Goal: Information Seeking & Learning: Learn about a topic

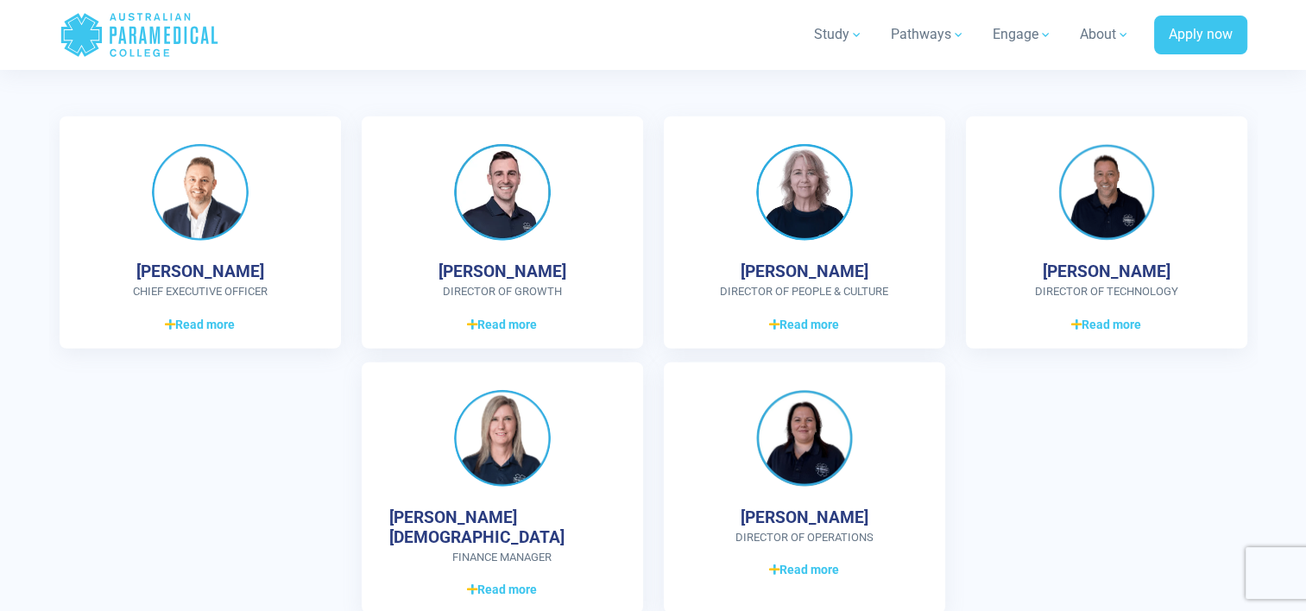
scroll to position [4624, 0]
click at [484, 320] on span "Read more" at bounding box center [502, 323] width 70 height 18
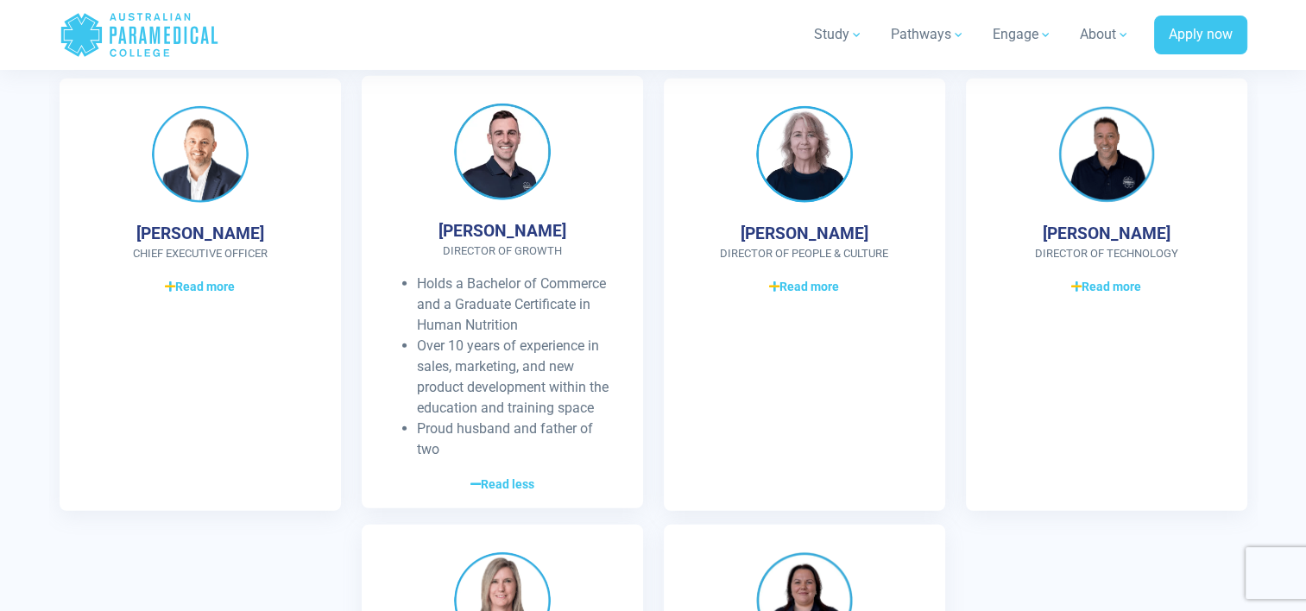
scroll to position [4663, 0]
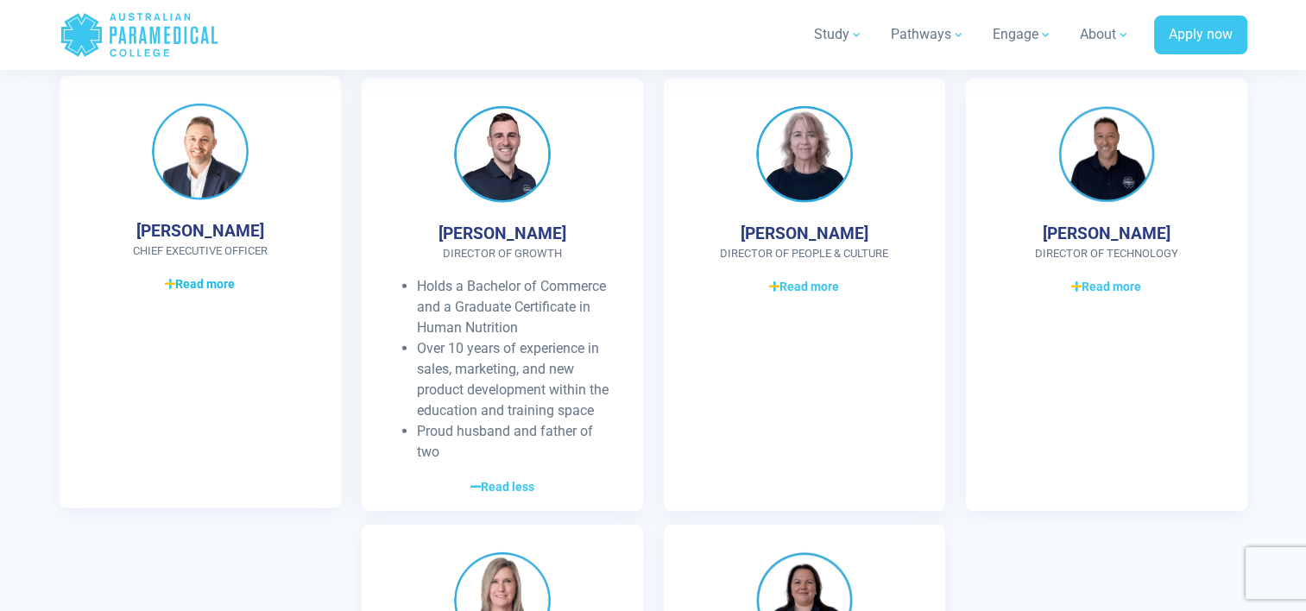
click at [206, 282] on span "Read more" at bounding box center [200, 284] width 70 height 18
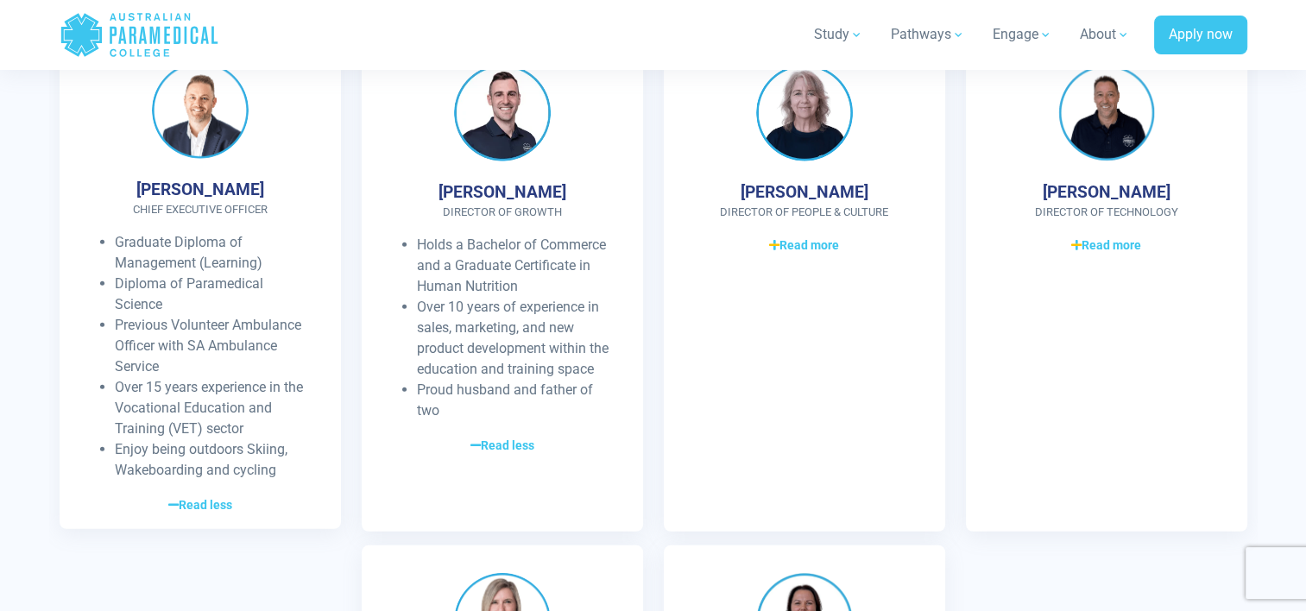
scroll to position [4704, 0]
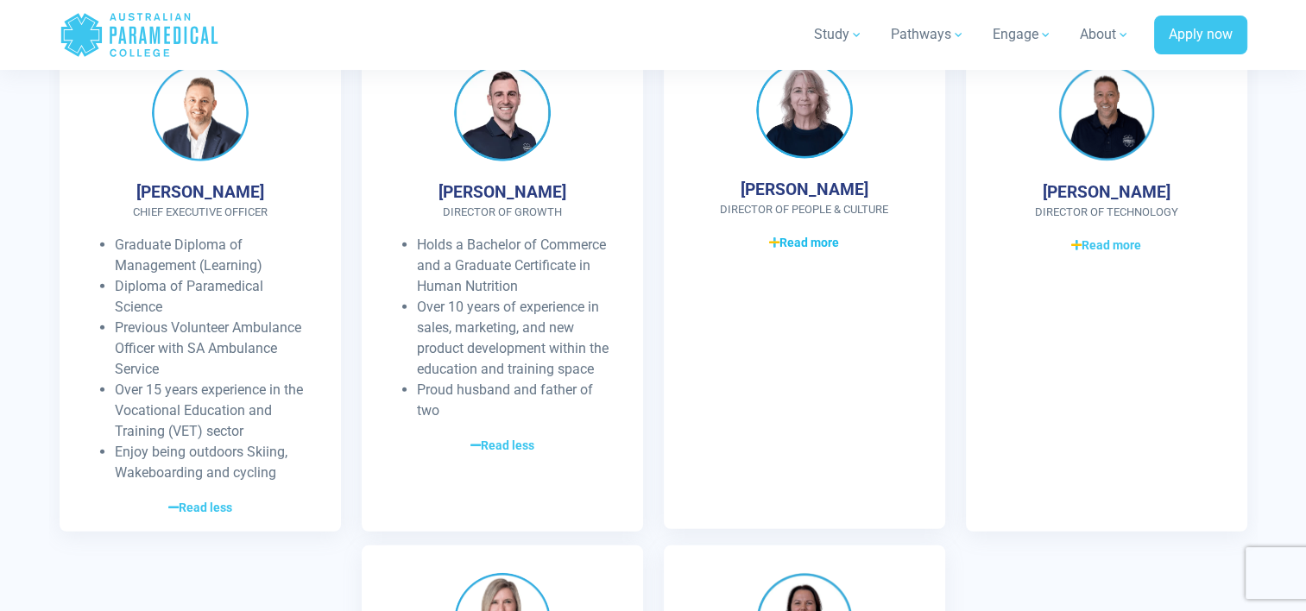
click at [801, 237] on span "Read more" at bounding box center [804, 243] width 70 height 18
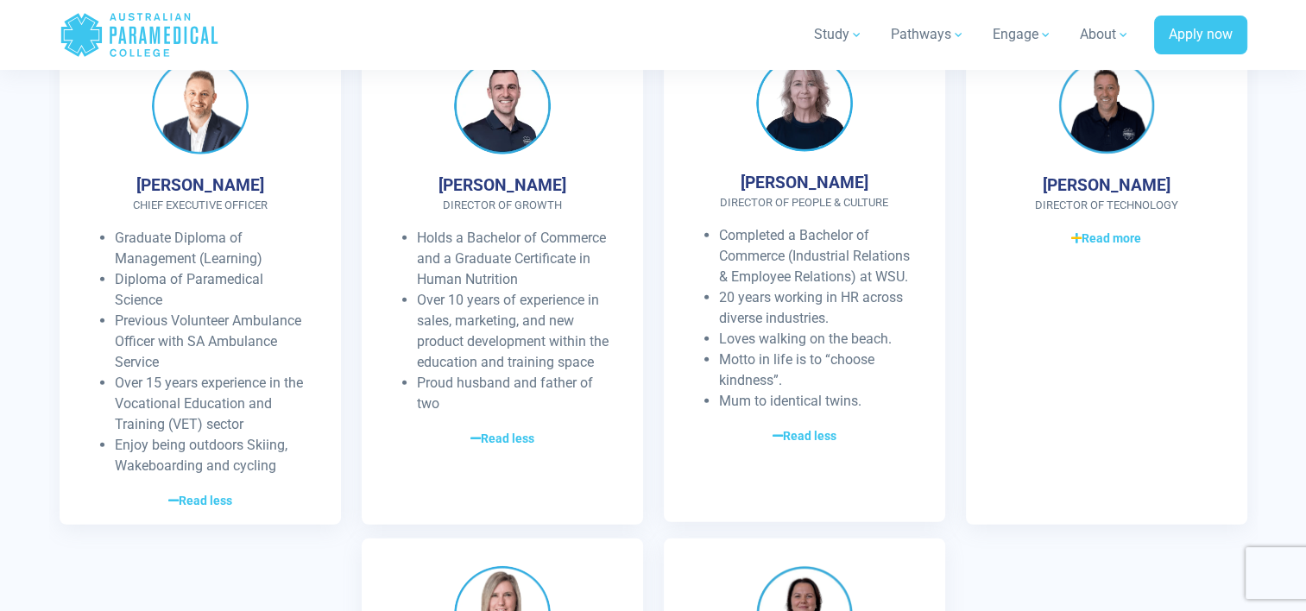
scroll to position [4713, 0]
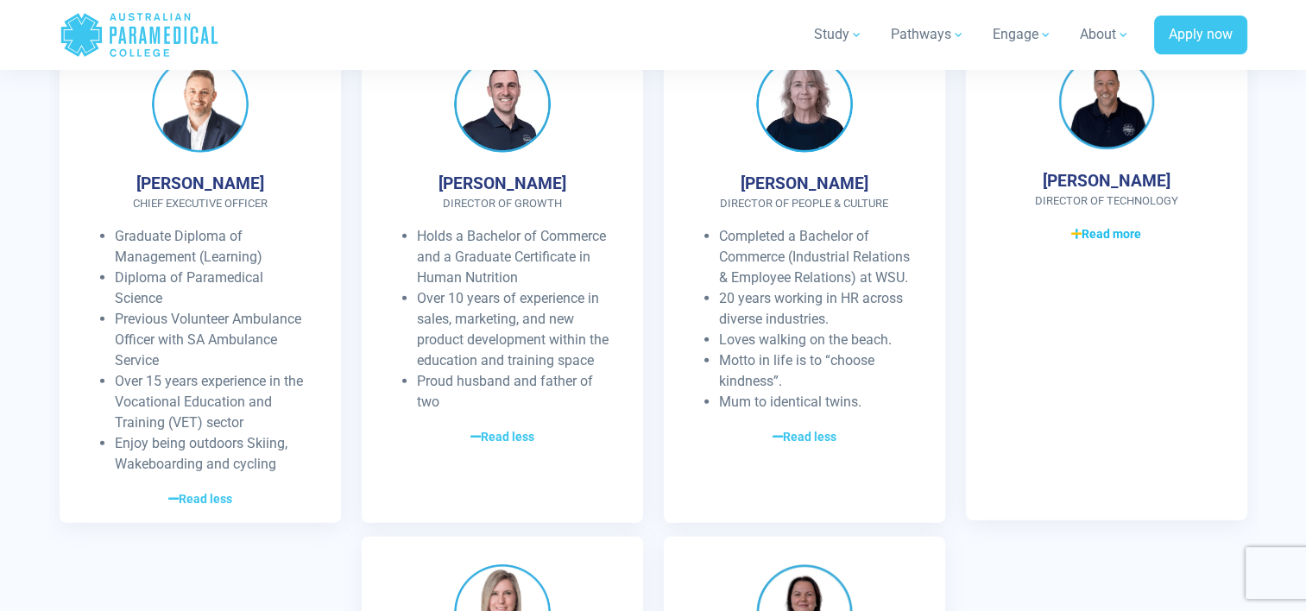
click at [1098, 233] on span "Read more" at bounding box center [1106, 234] width 70 height 18
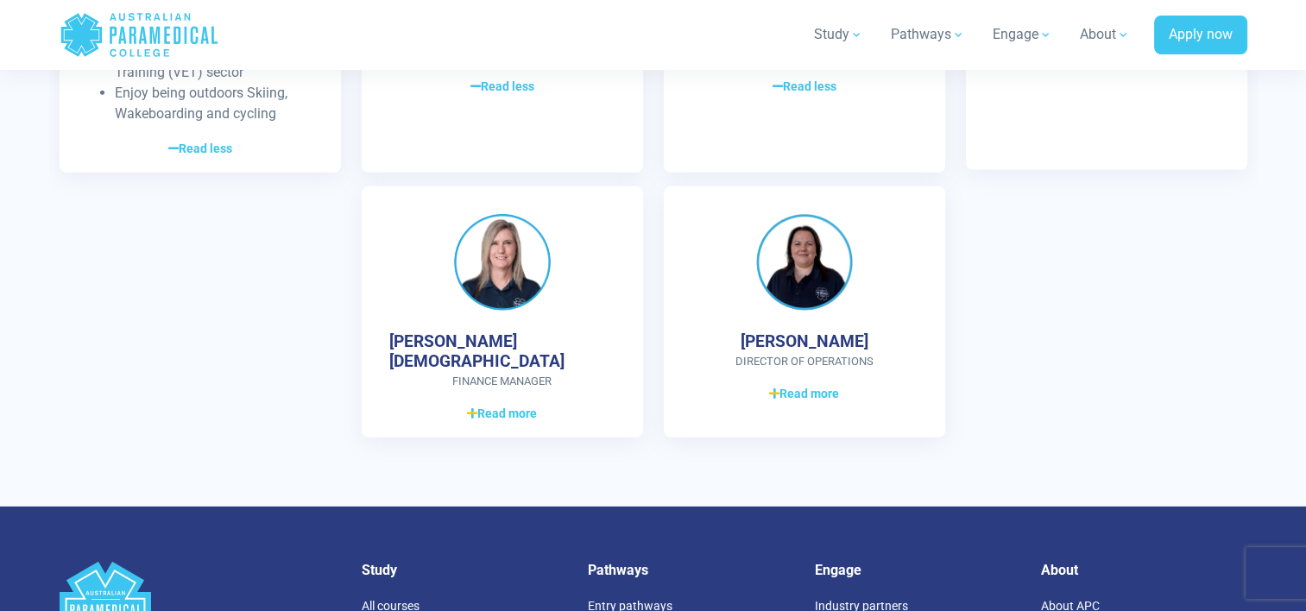
scroll to position [5067, 0]
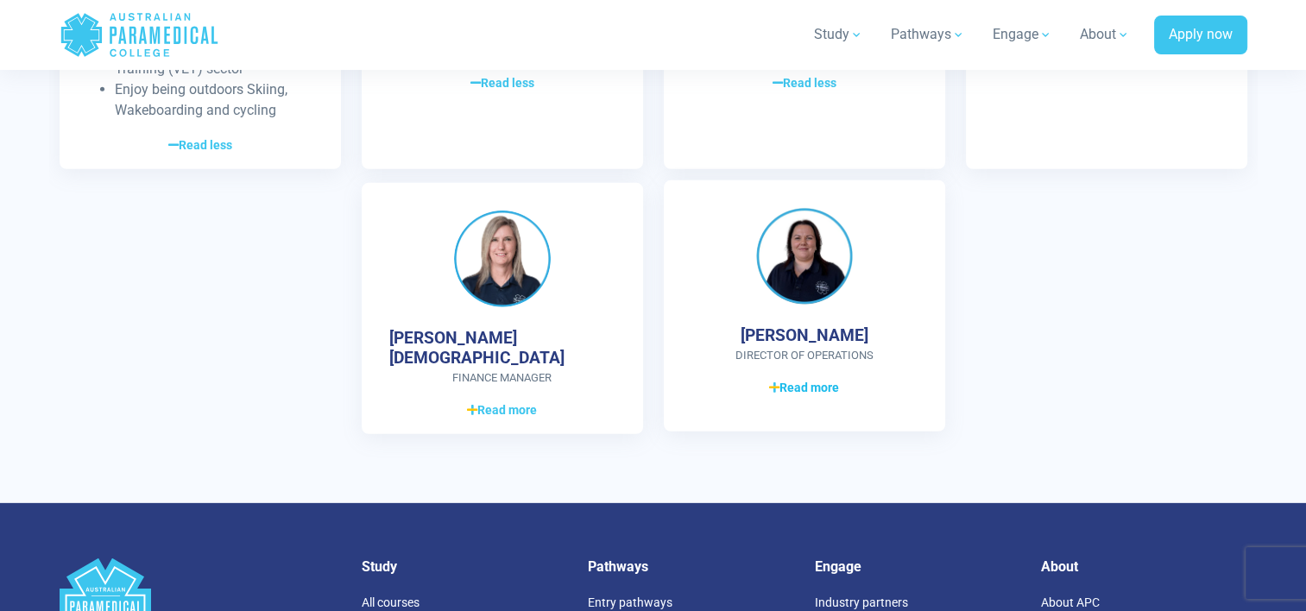
click at [781, 387] on span "Read more" at bounding box center [804, 388] width 70 height 18
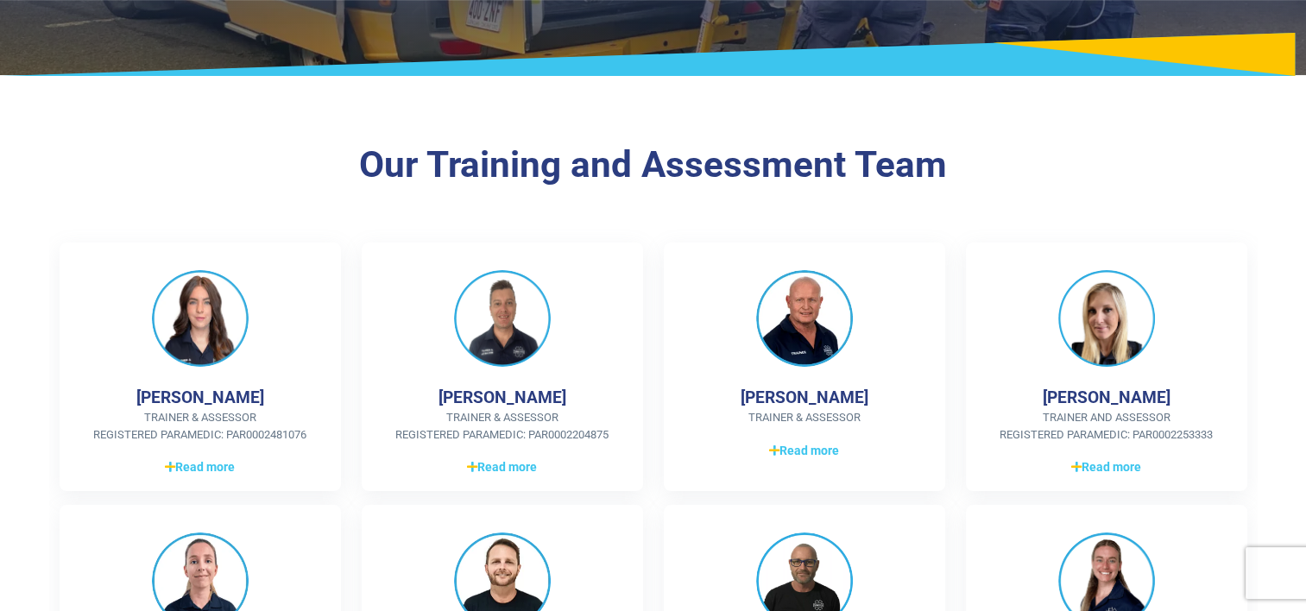
scroll to position [251, 0]
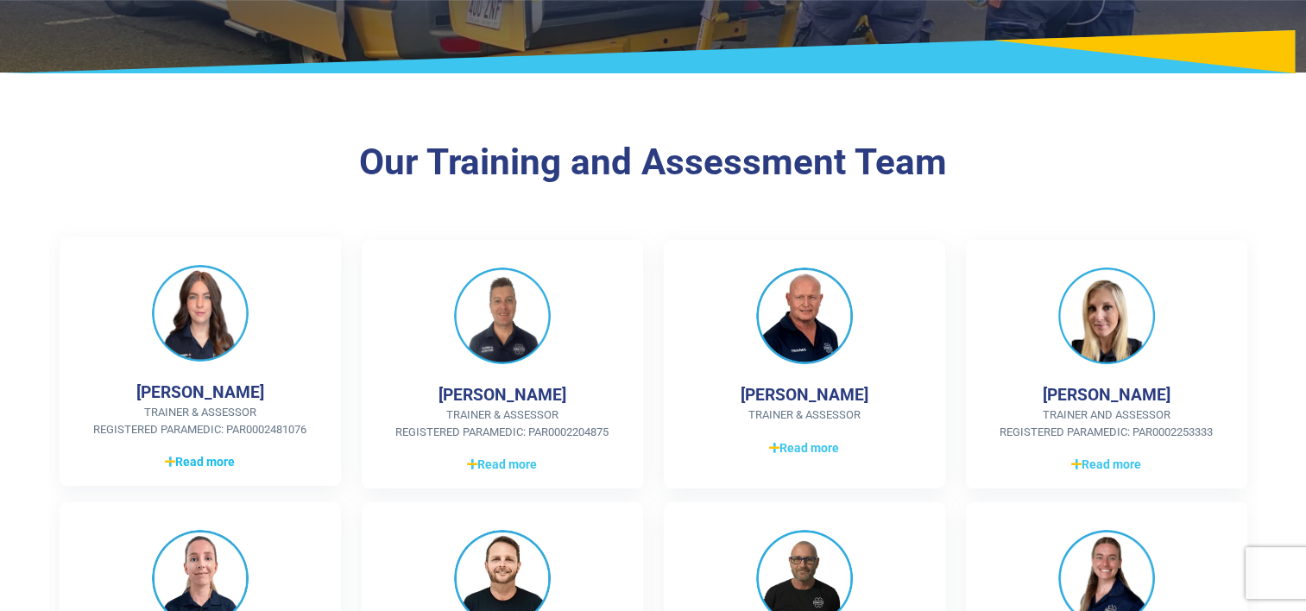
click at [208, 456] on span "Read more" at bounding box center [200, 462] width 70 height 18
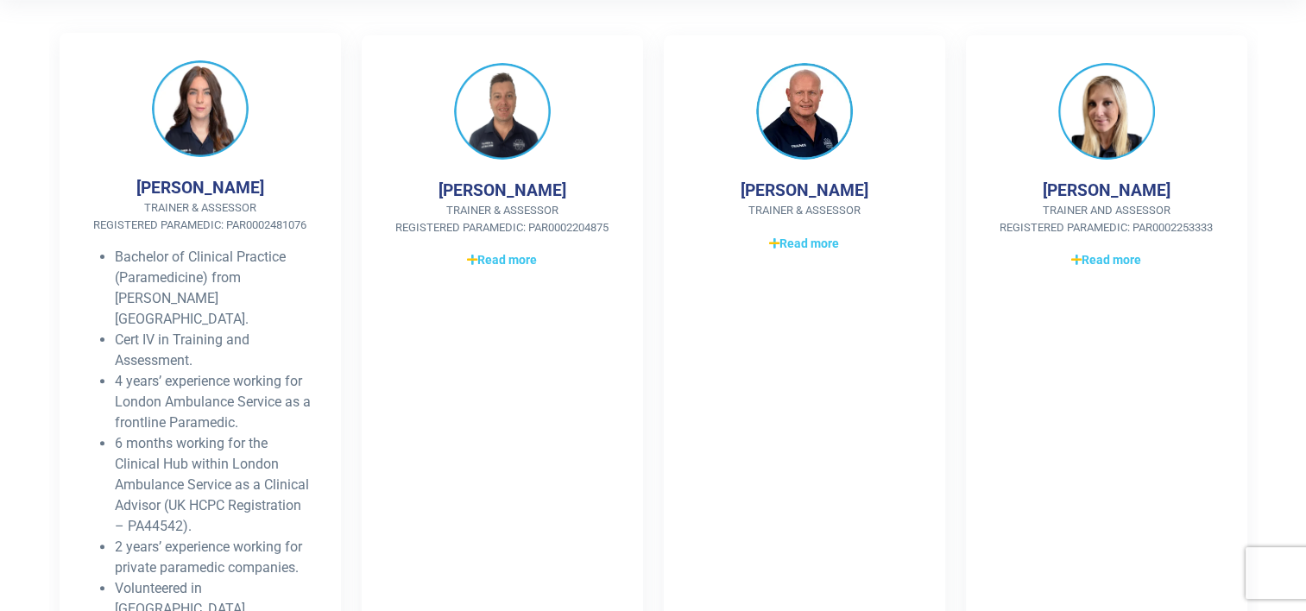
scroll to position [452, 0]
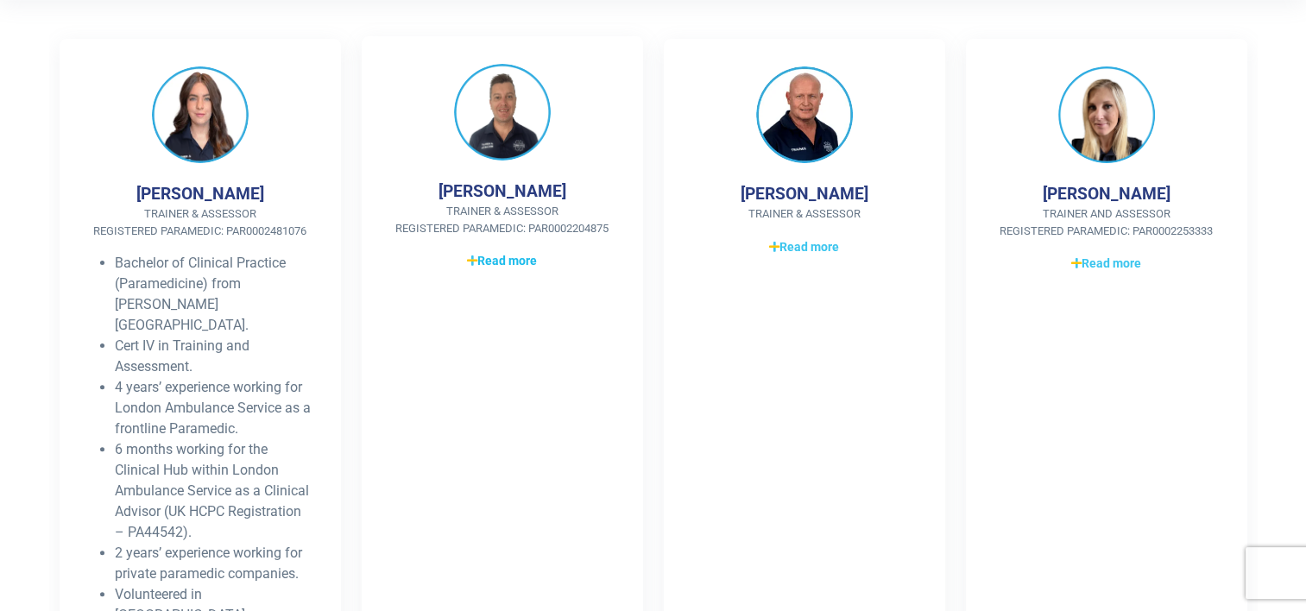
click at [487, 262] on span "Read more" at bounding box center [502, 261] width 70 height 18
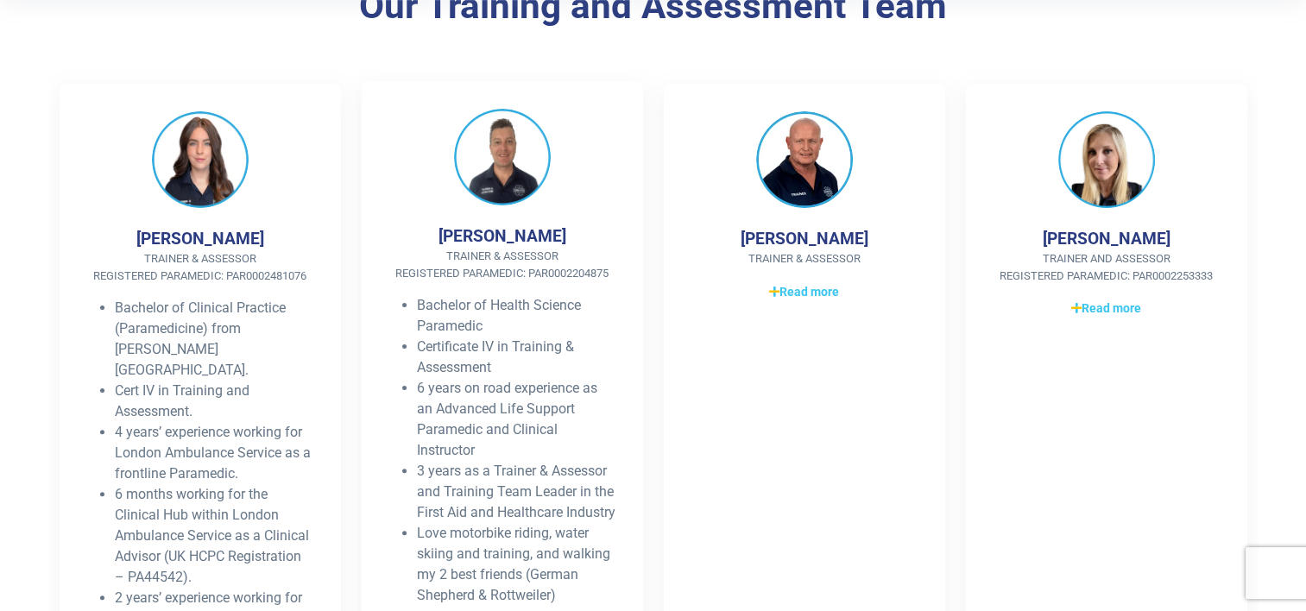
scroll to position [406, 0]
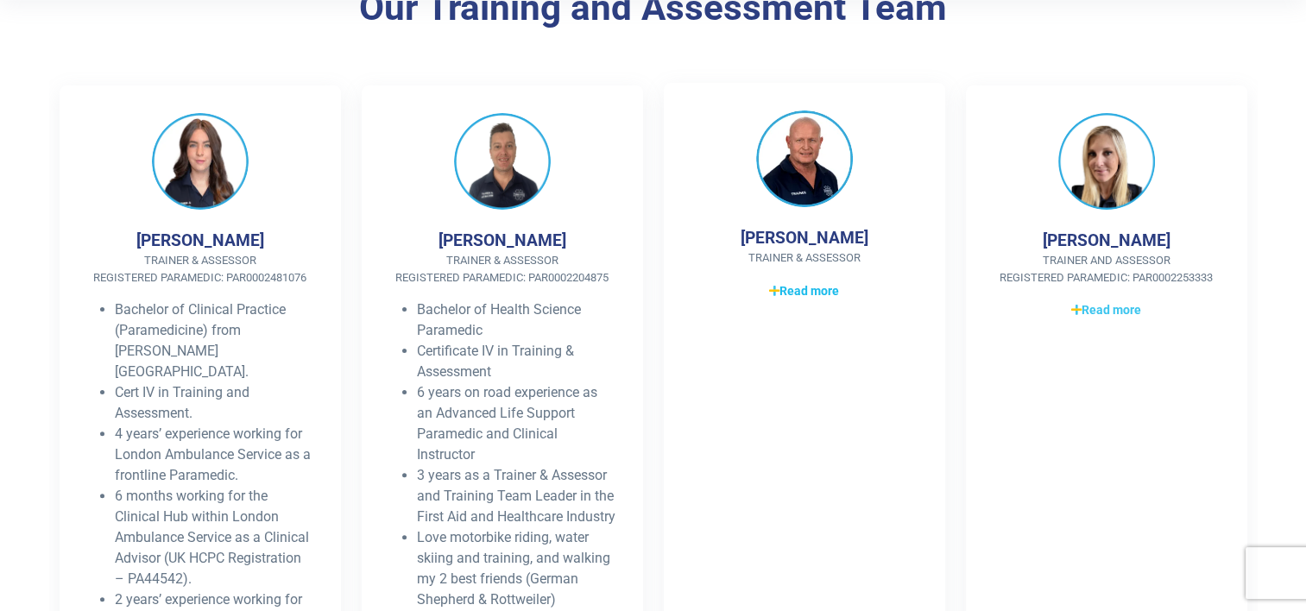
click at [781, 287] on span "Read more" at bounding box center [804, 291] width 70 height 18
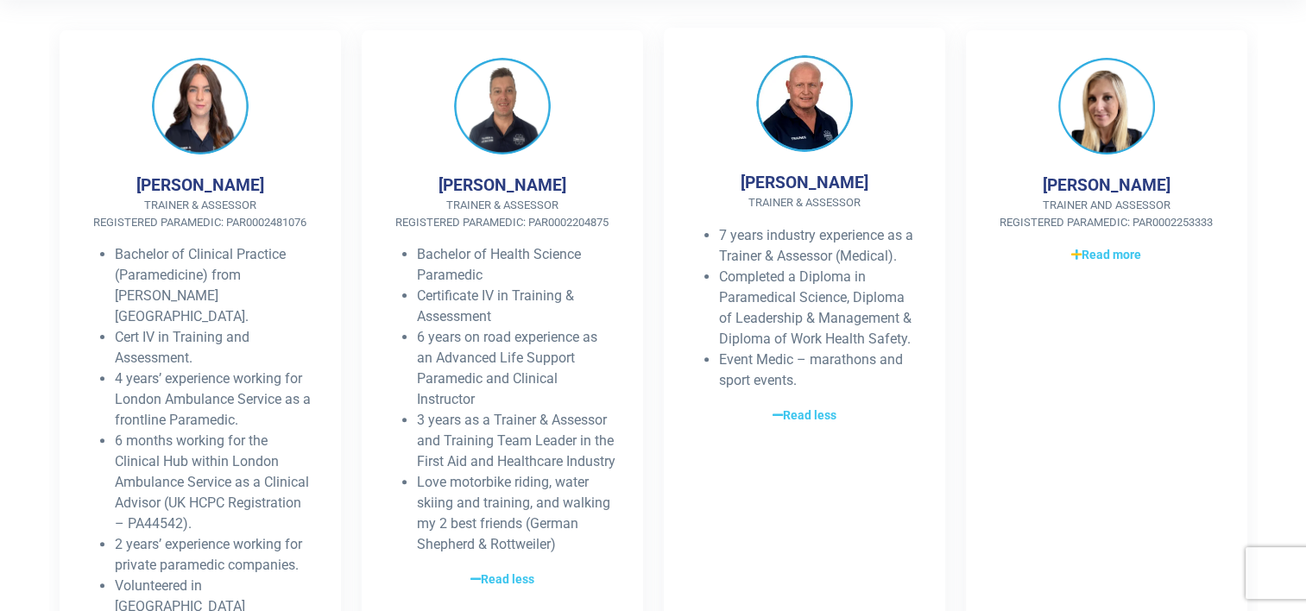
scroll to position [465, 0]
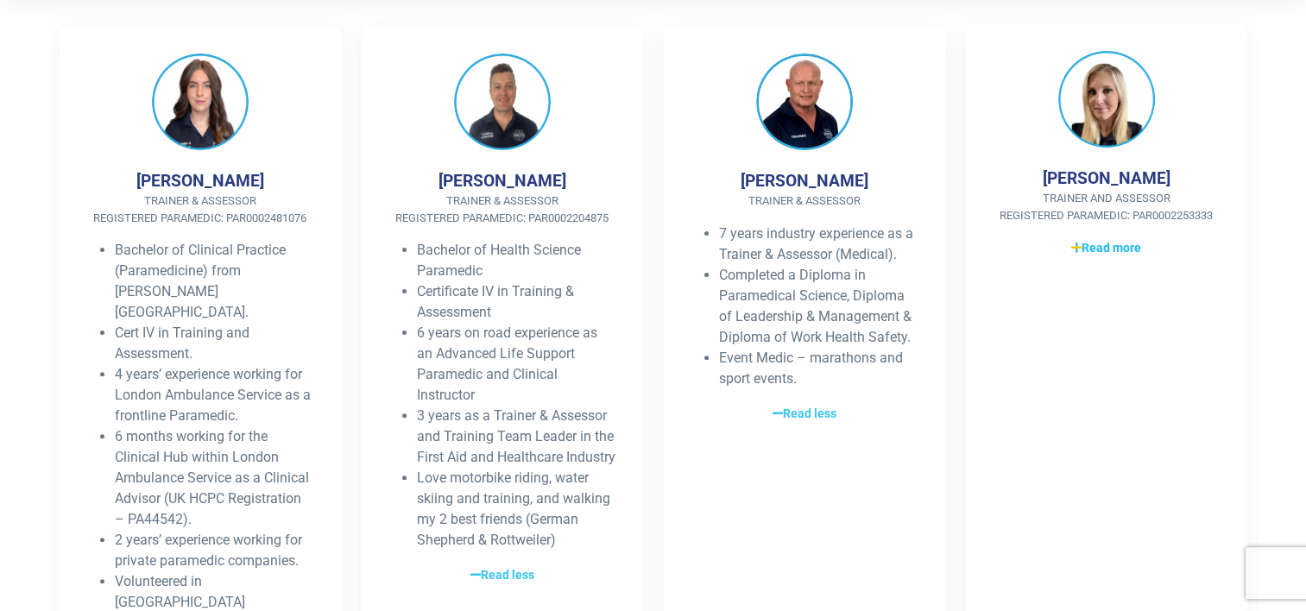
click at [1105, 253] on span "Read more" at bounding box center [1106, 248] width 70 height 18
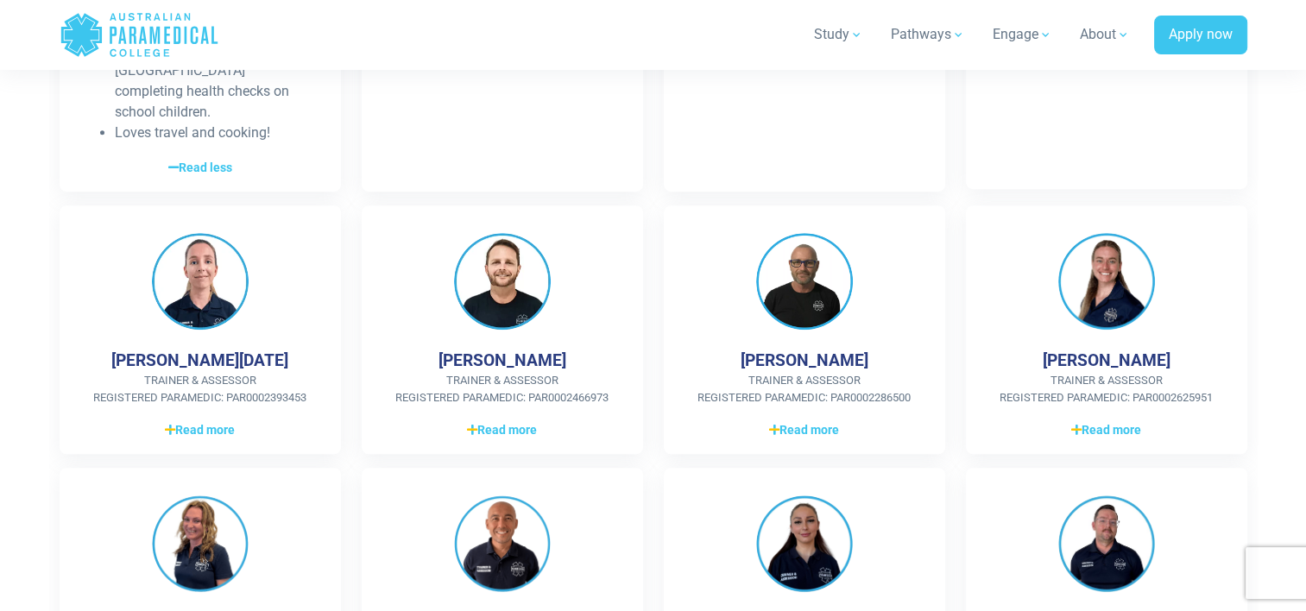
scroll to position [1011, 0]
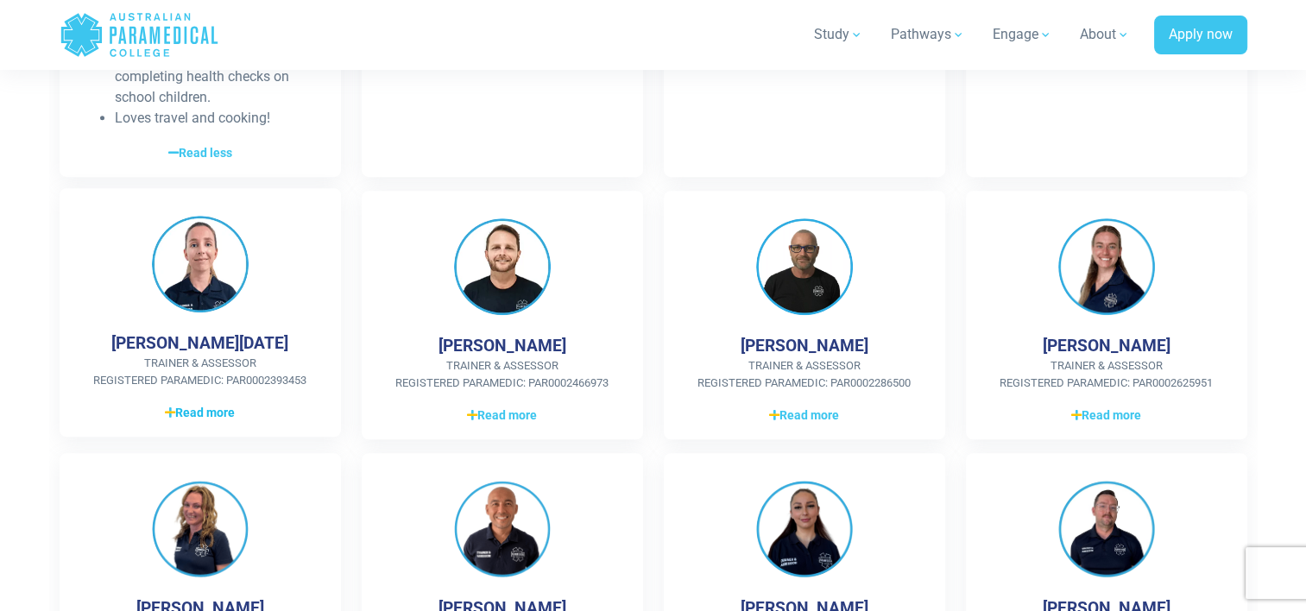
click at [197, 404] on span "Read more" at bounding box center [200, 413] width 70 height 18
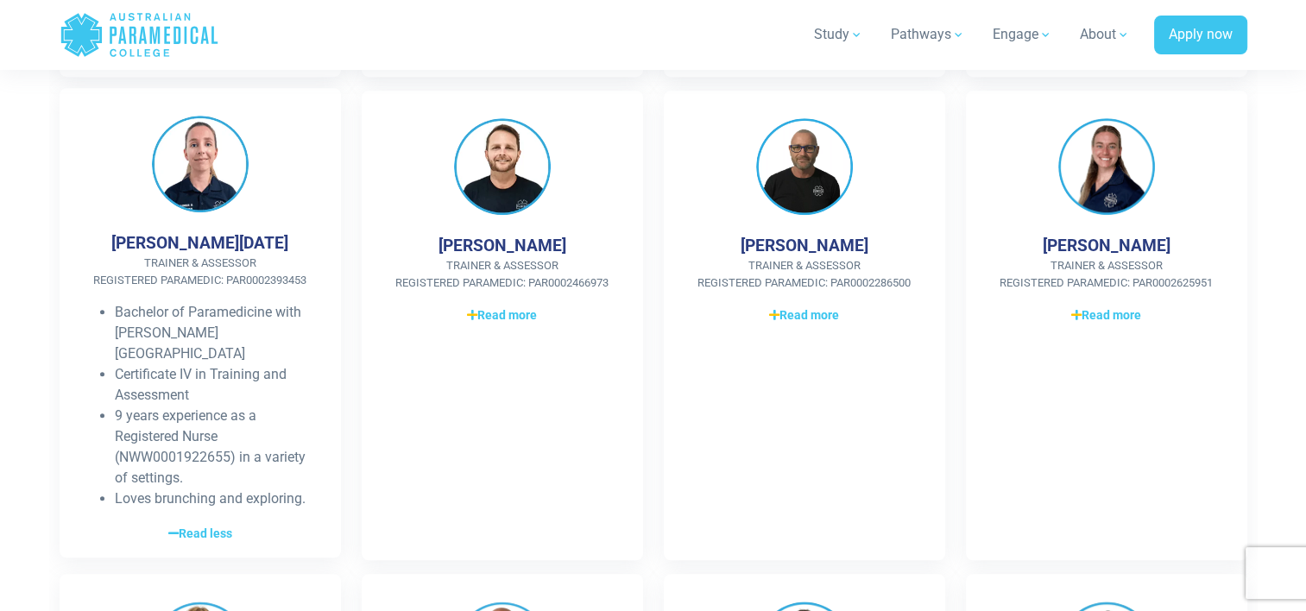
scroll to position [1111, 0]
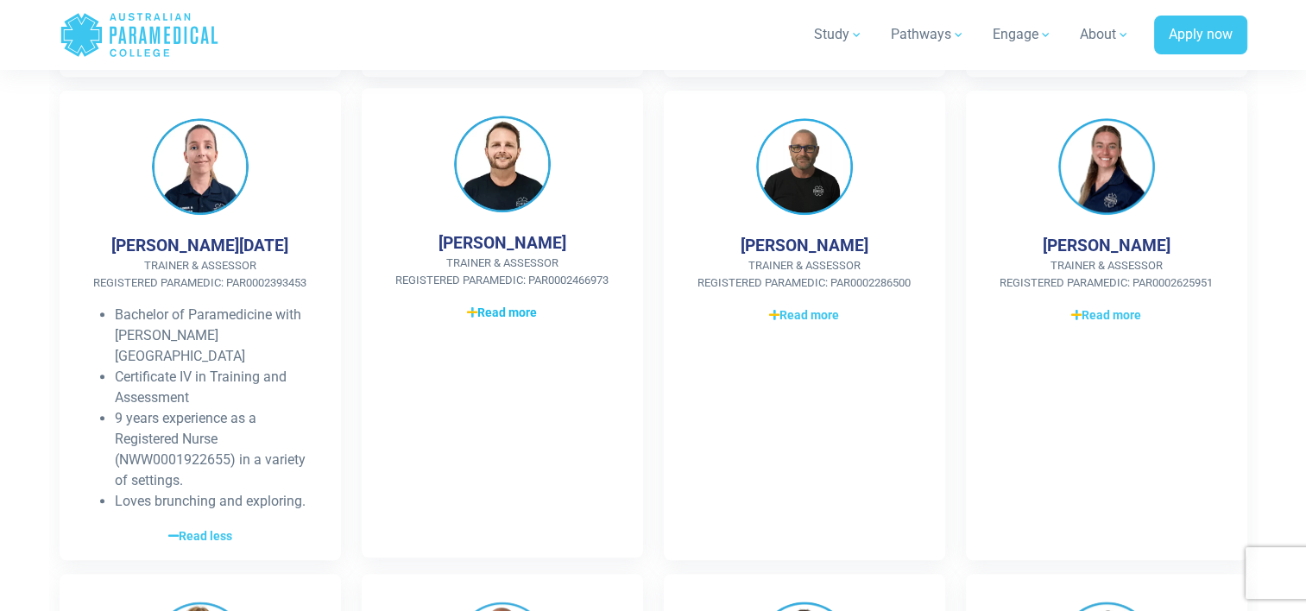
click at [484, 304] on span "Read more" at bounding box center [502, 313] width 70 height 18
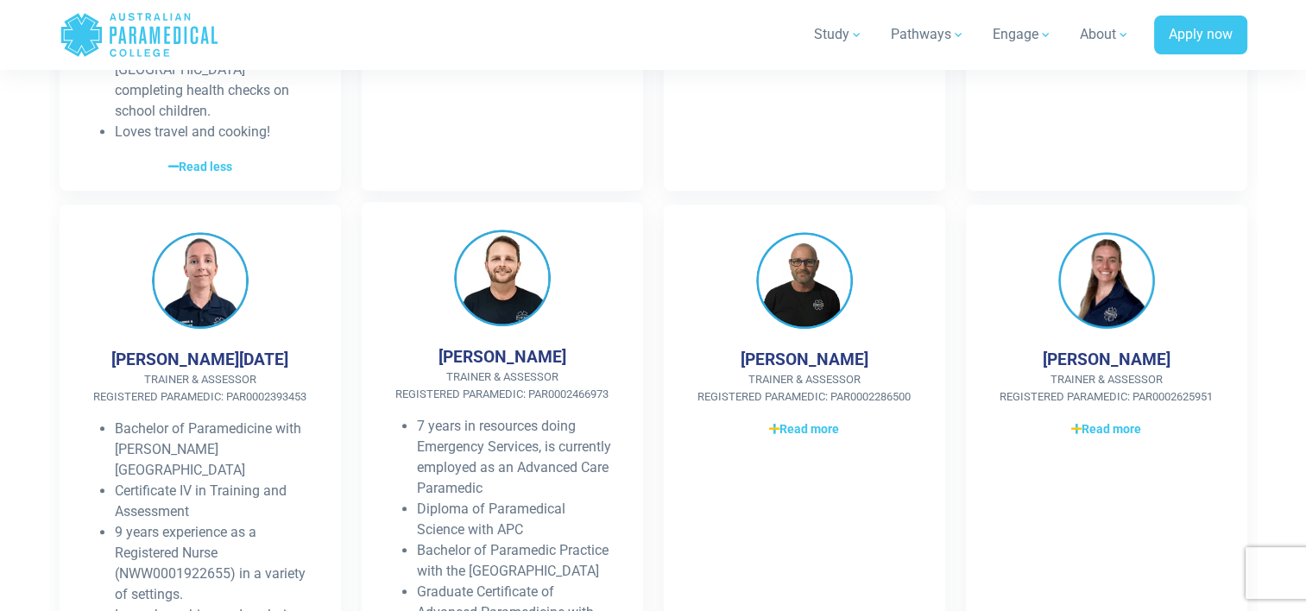
scroll to position [1001, 0]
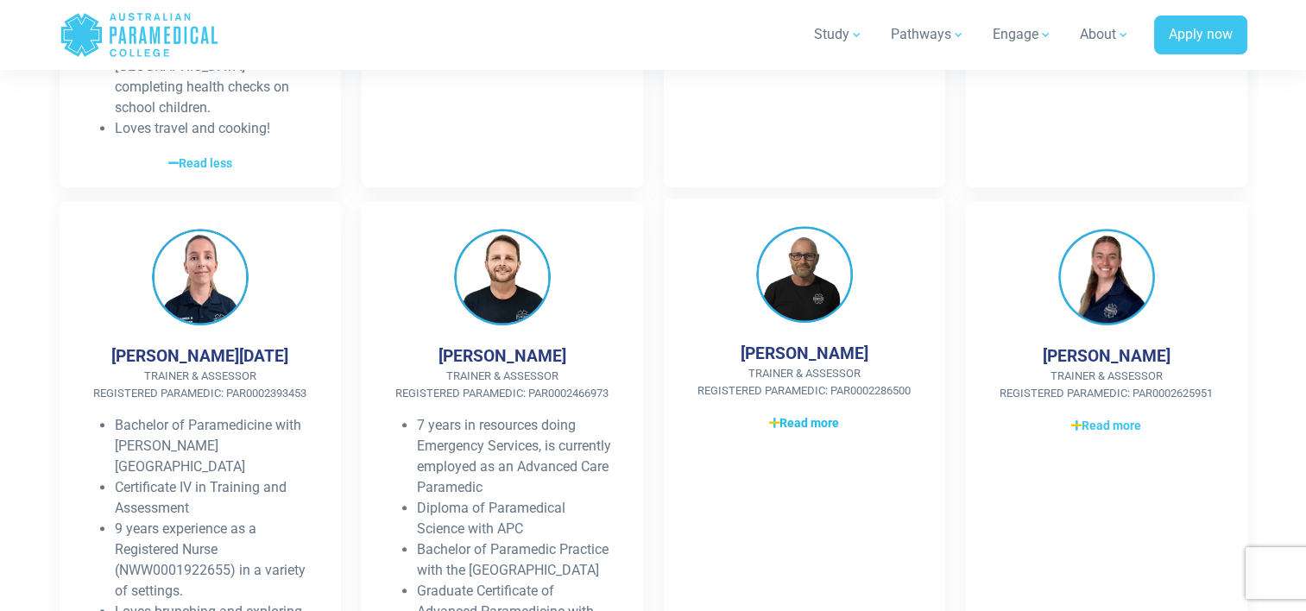
click at [787, 414] on span "Read more" at bounding box center [804, 423] width 70 height 18
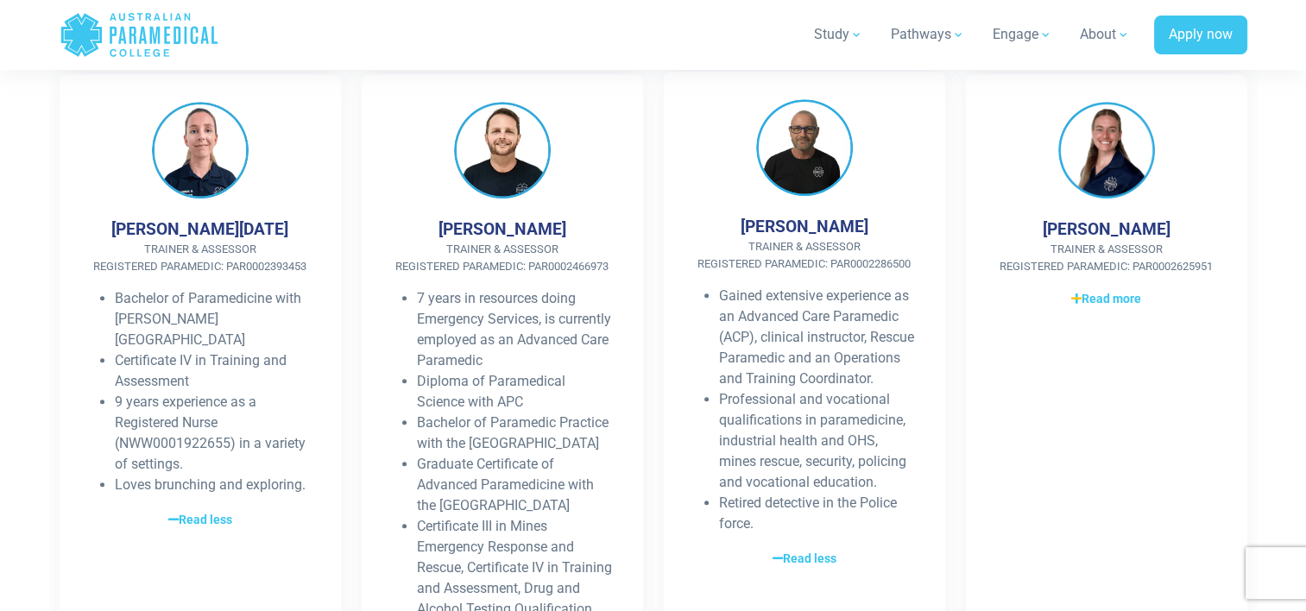
scroll to position [1129, 0]
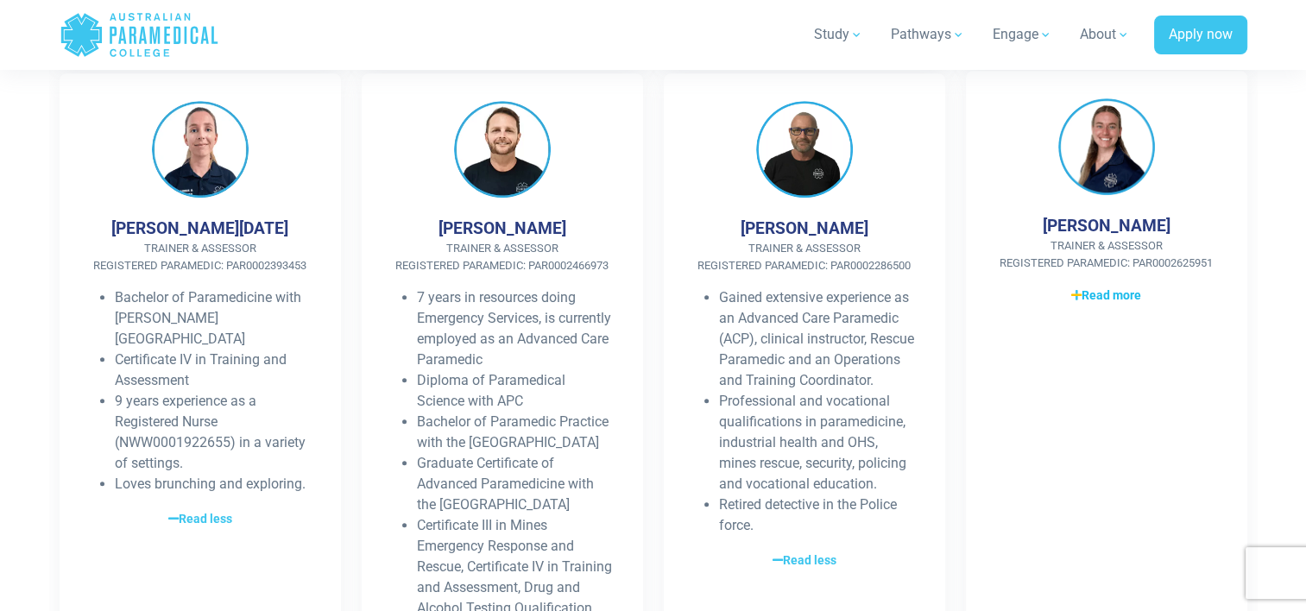
click at [1097, 286] on span "Read more" at bounding box center [1106, 295] width 70 height 18
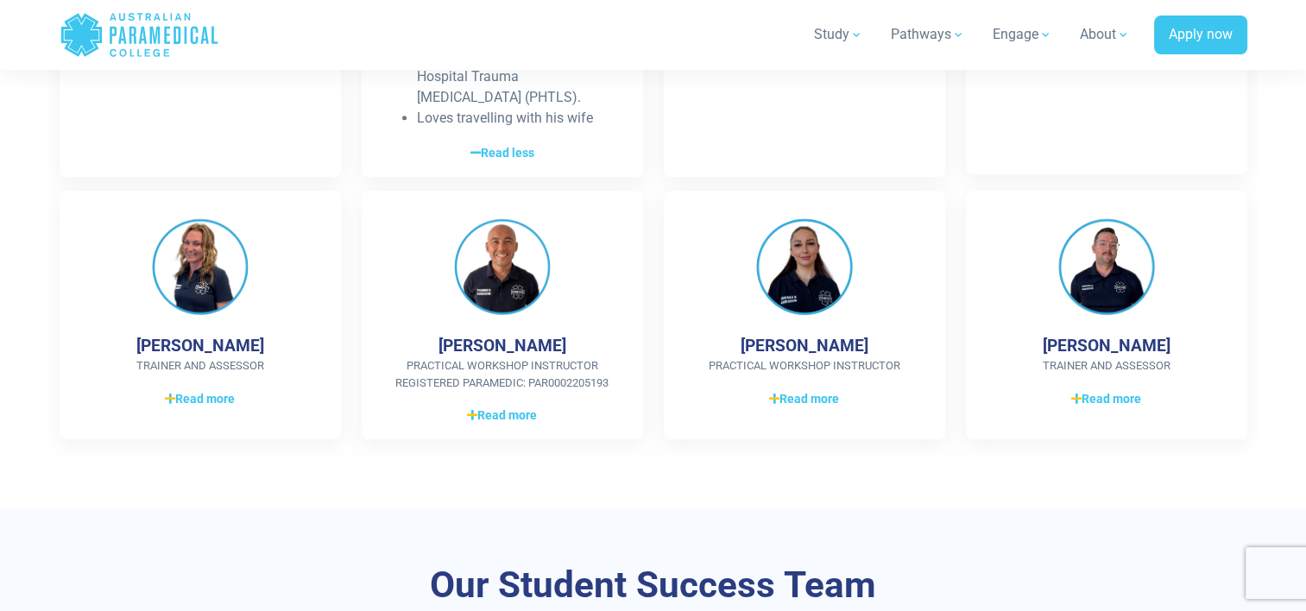
scroll to position [1817, 0]
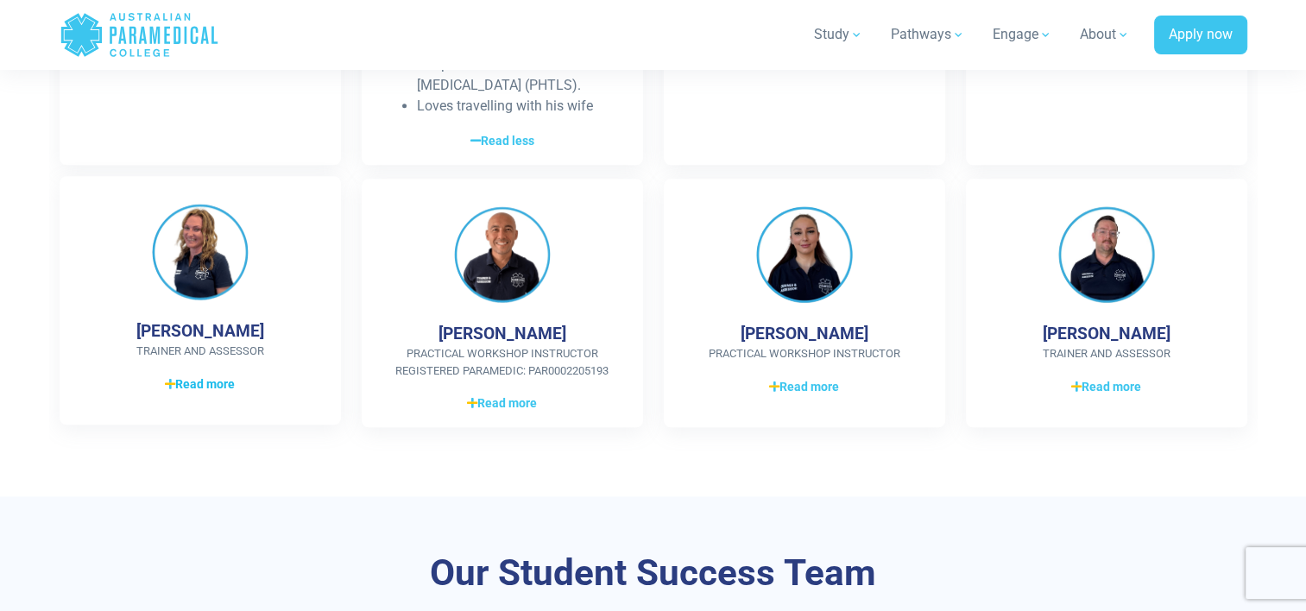
click at [190, 375] on span "Read more" at bounding box center [200, 384] width 70 height 18
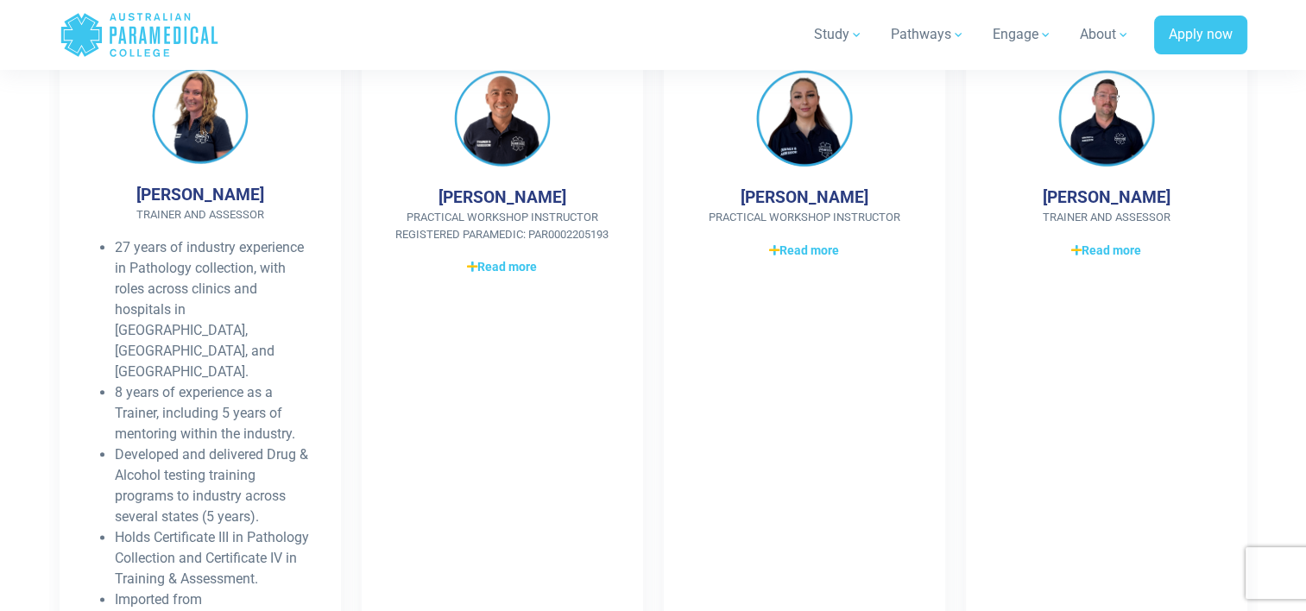
scroll to position [1966, 0]
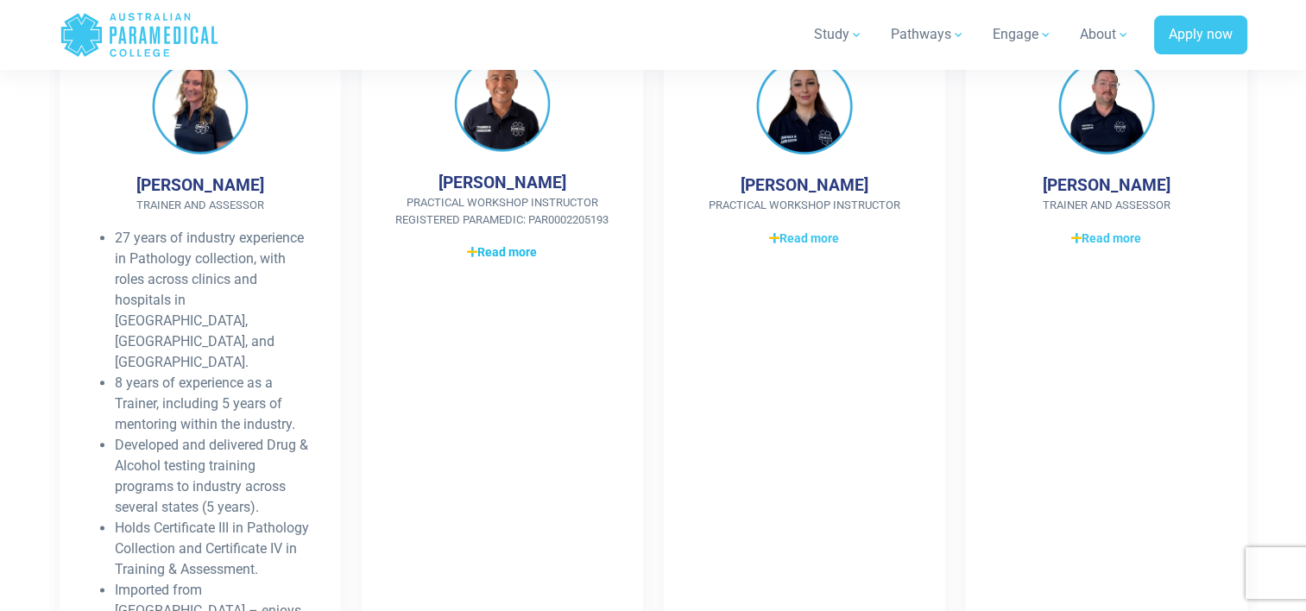
click at [482, 243] on span "Read more" at bounding box center [502, 252] width 70 height 18
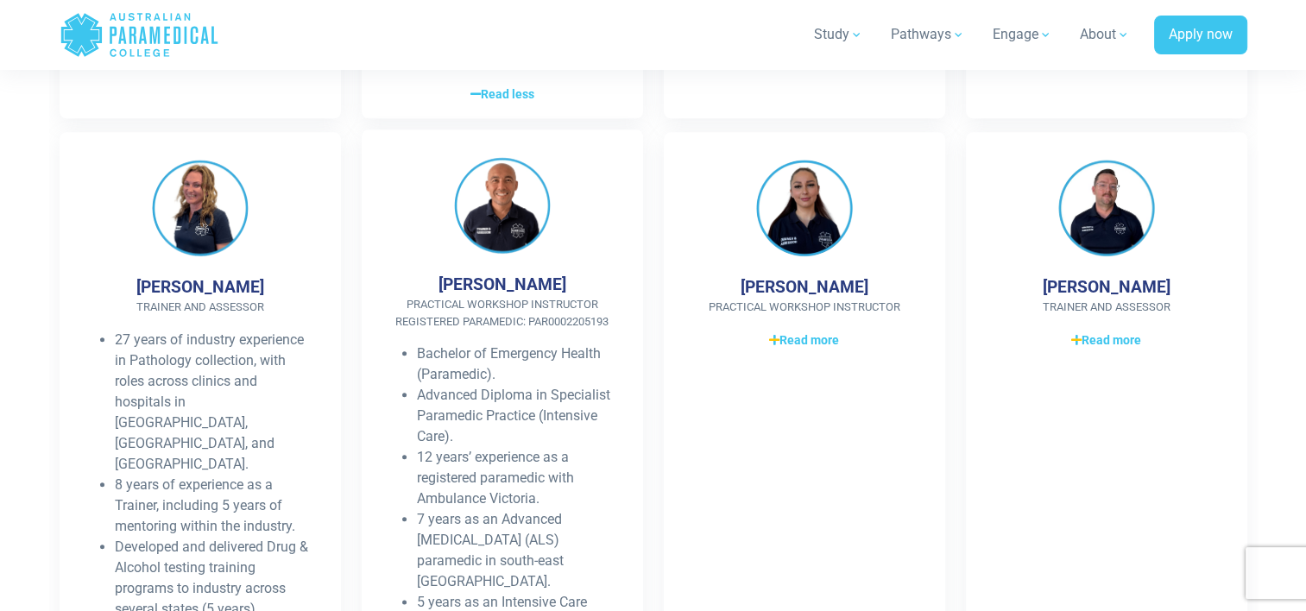
scroll to position [1856, 0]
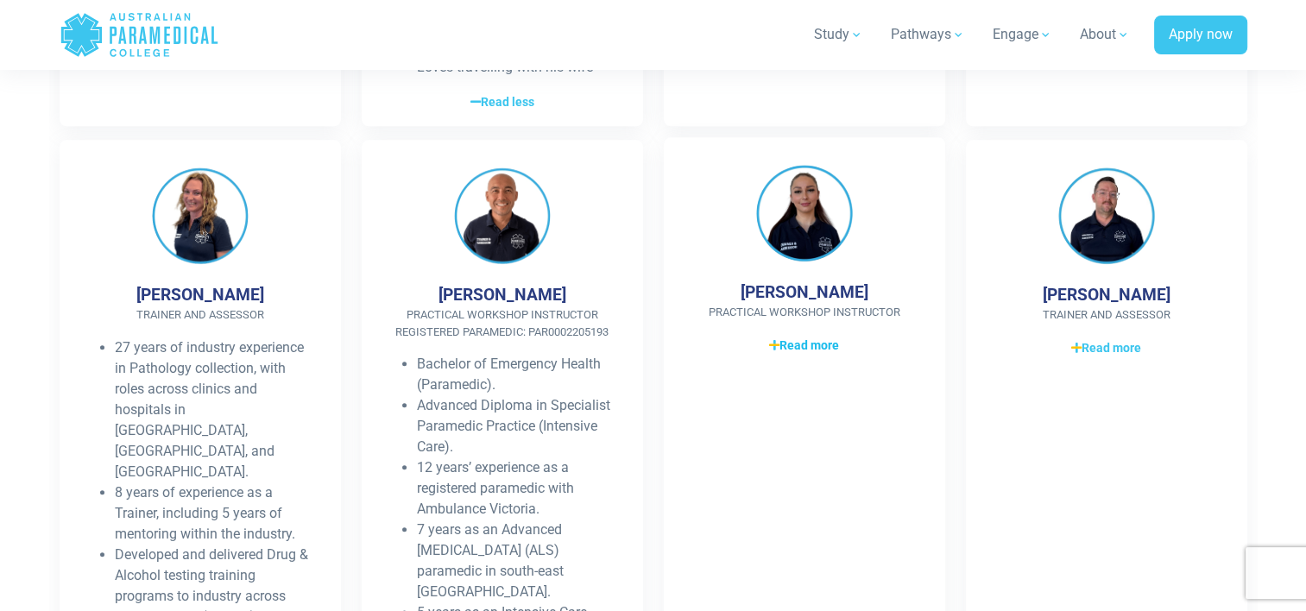
click at [794, 337] on span "Read more" at bounding box center [804, 346] width 70 height 18
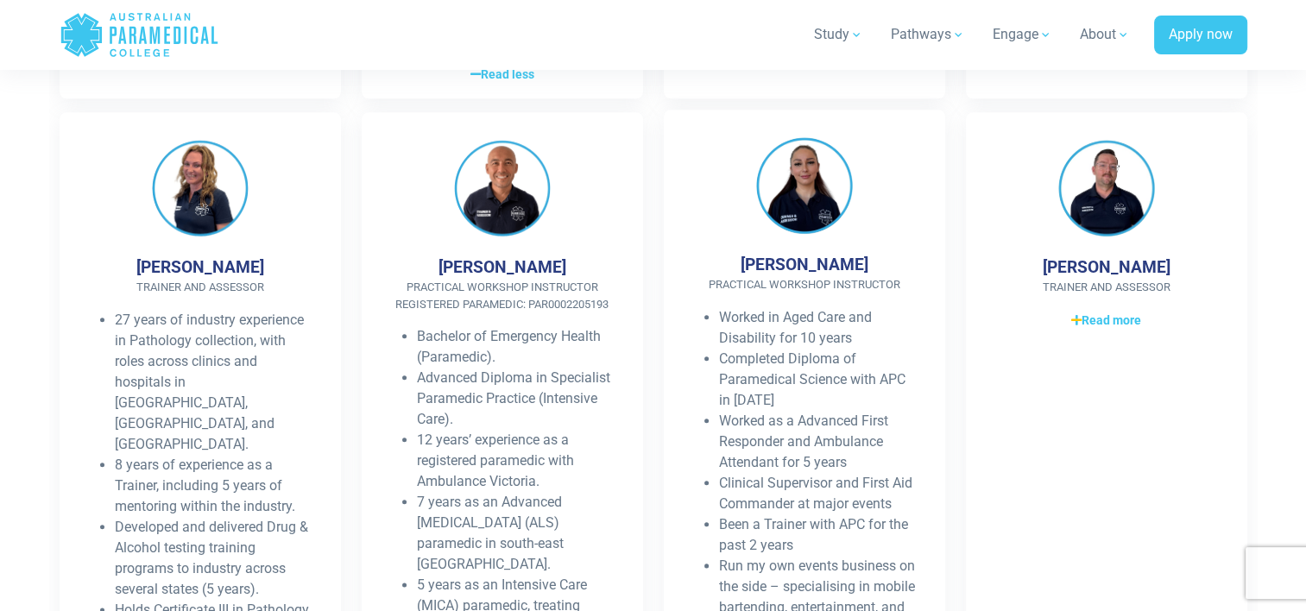
scroll to position [1881, 0]
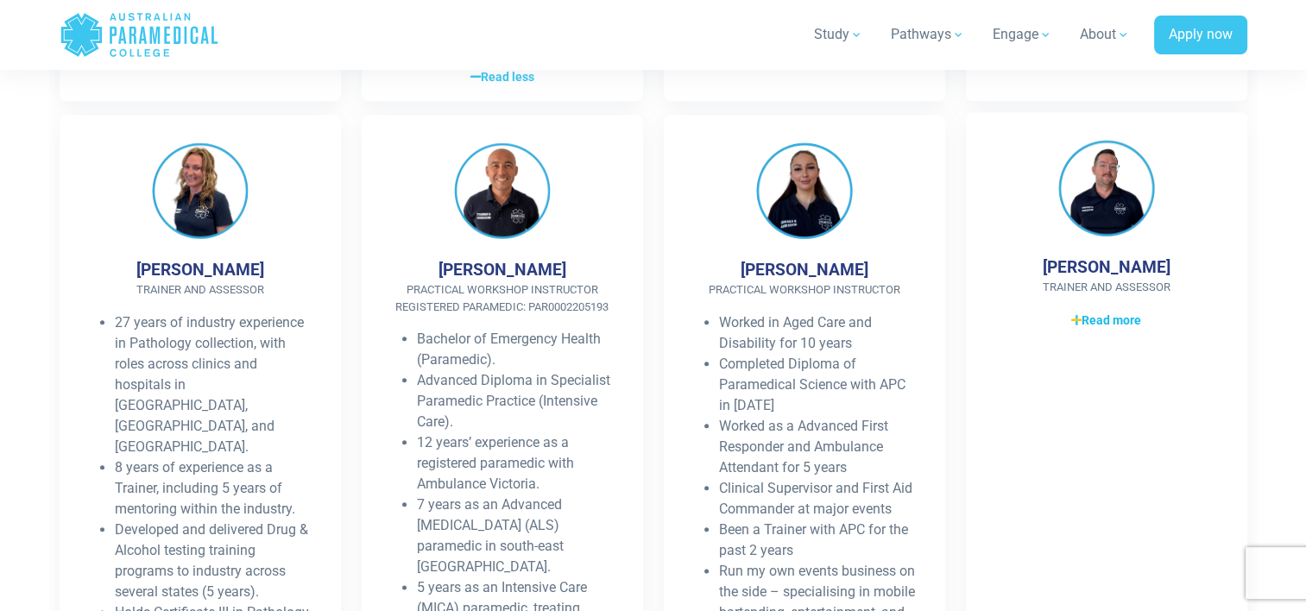
click at [1085, 311] on span "Read more" at bounding box center [1106, 320] width 70 height 18
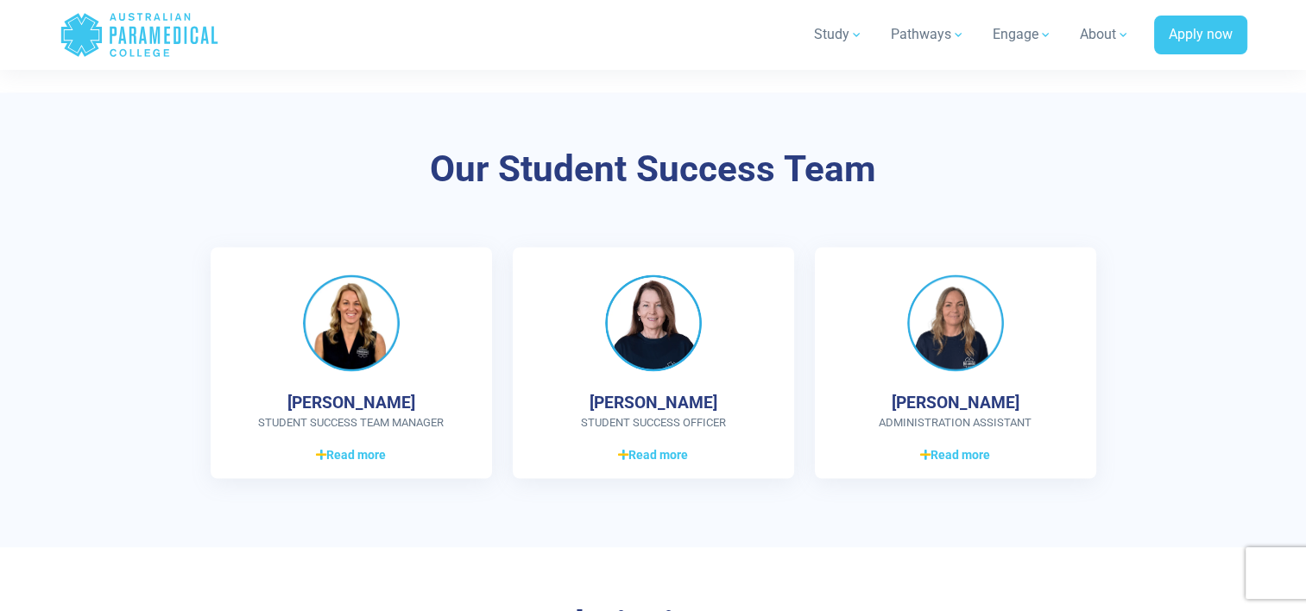
scroll to position [2922, 0]
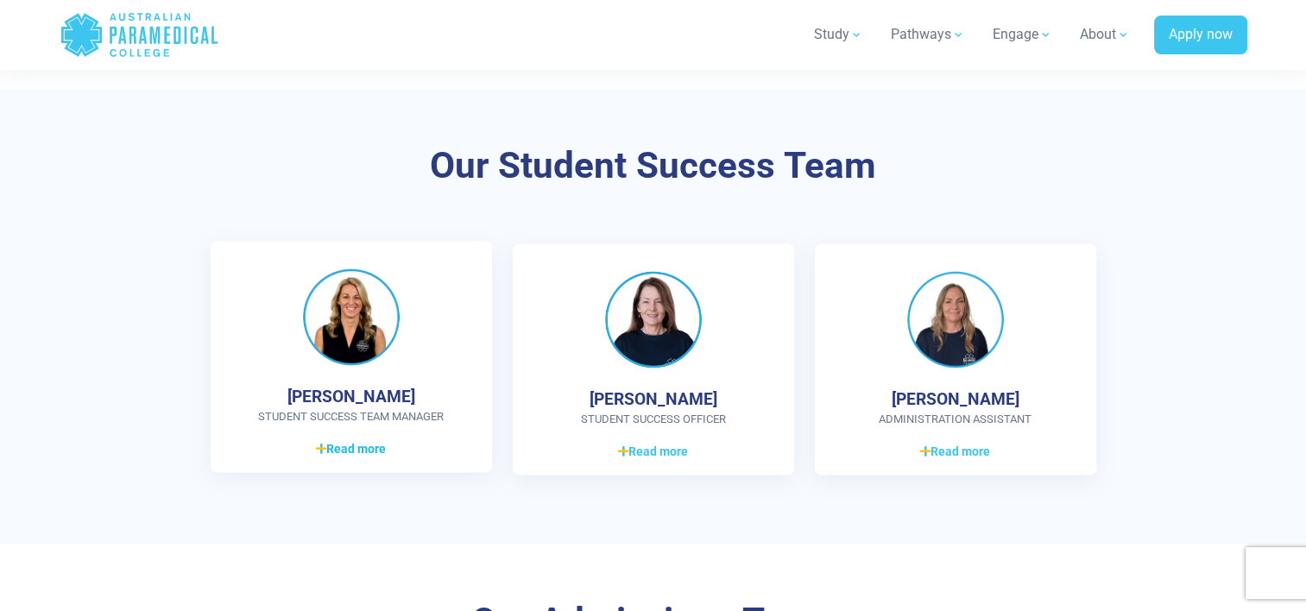
click at [338, 439] on span "Read more" at bounding box center [351, 448] width 70 height 18
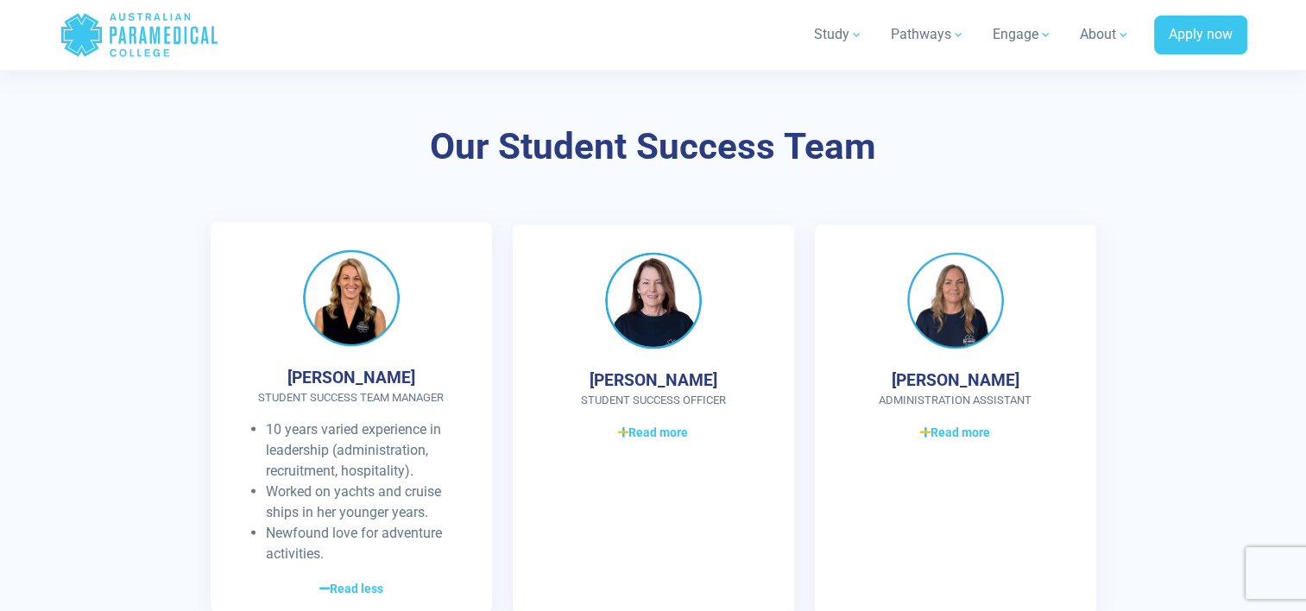
scroll to position [2942, 0]
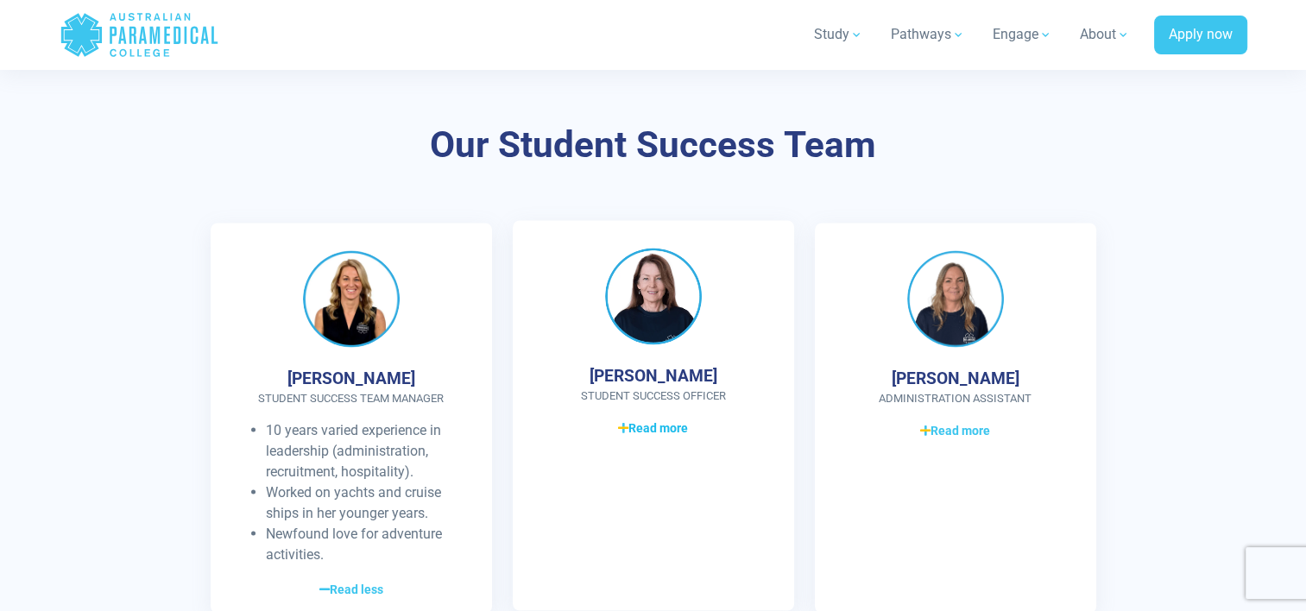
click at [643, 418] on span "Read more" at bounding box center [653, 427] width 70 height 18
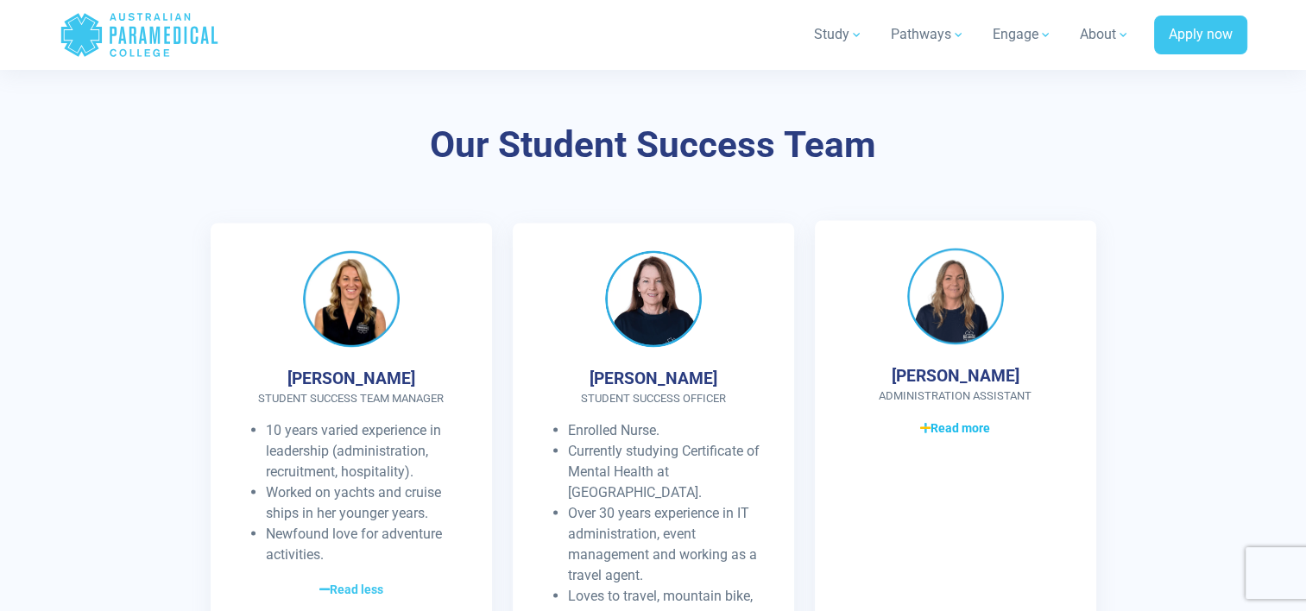
click at [956, 418] on span "Read more" at bounding box center [955, 427] width 70 height 18
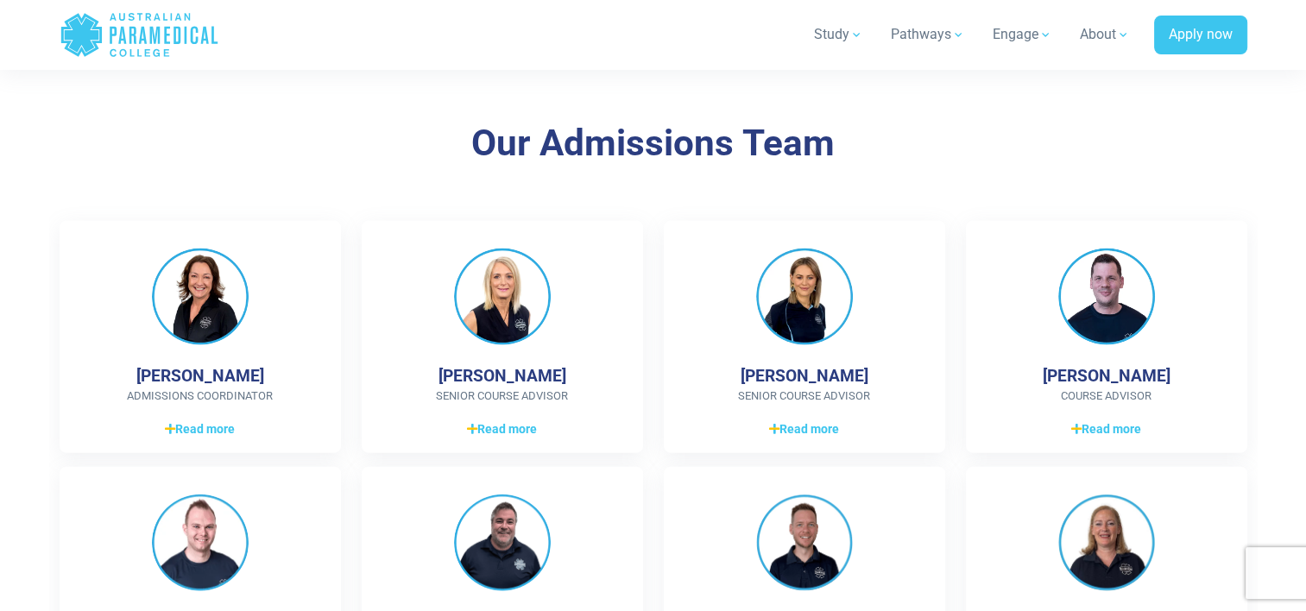
scroll to position [3641, 0]
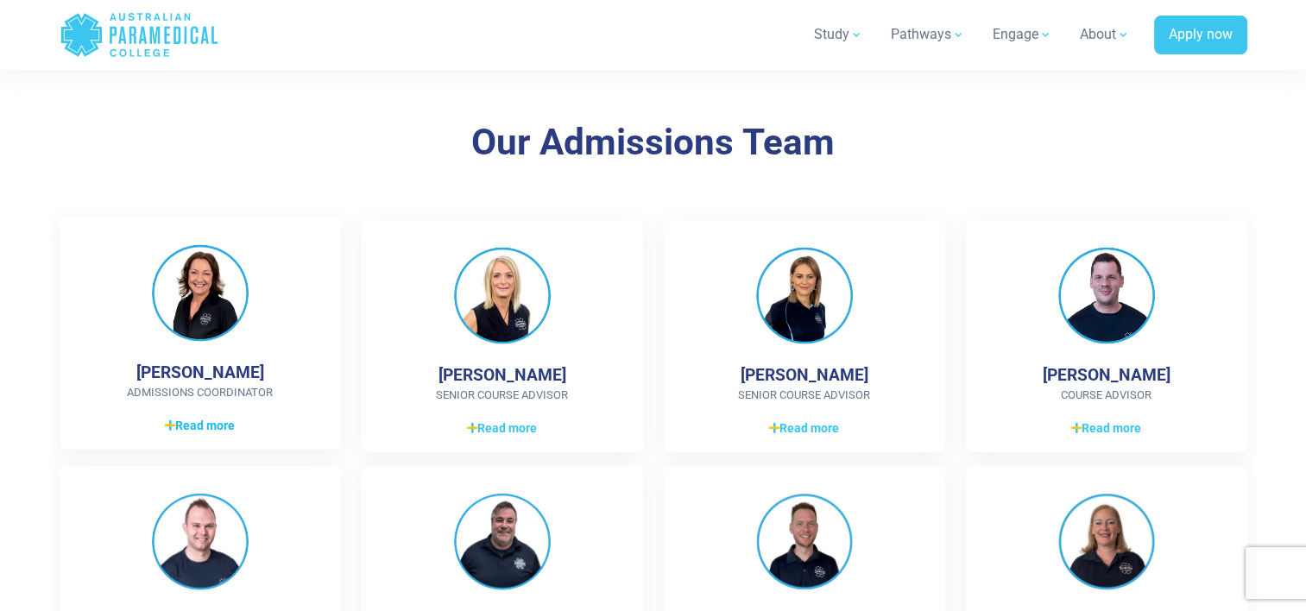
click at [191, 417] on span "Read more" at bounding box center [200, 426] width 70 height 18
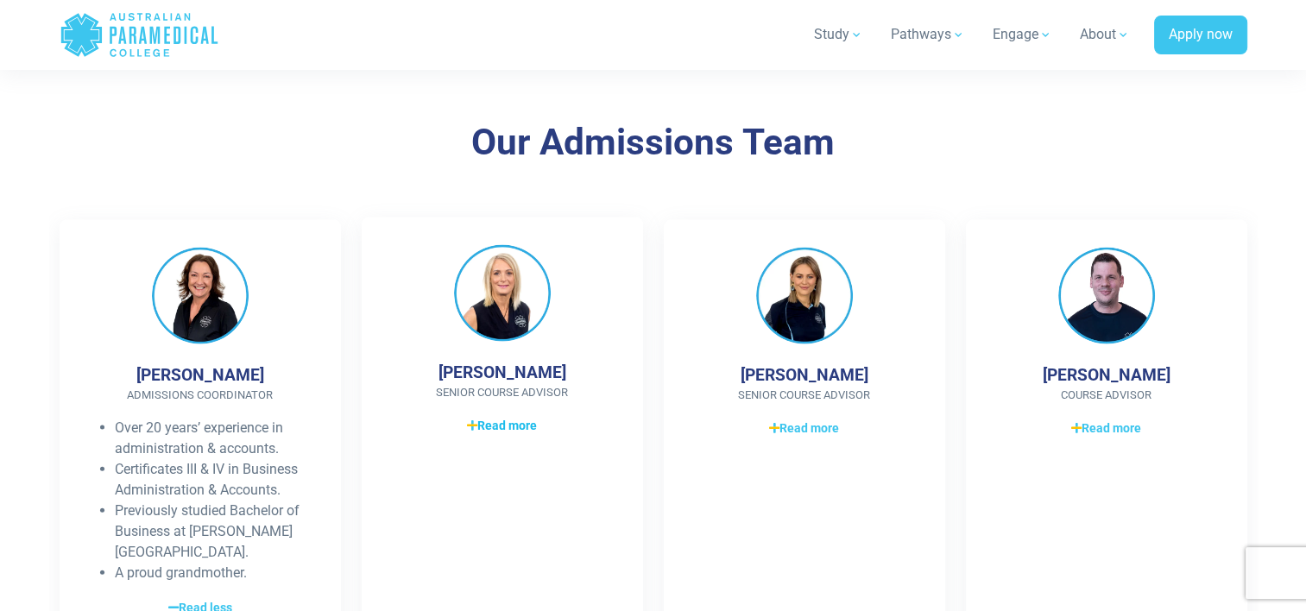
click at [486, 417] on span "Read more" at bounding box center [502, 426] width 70 height 18
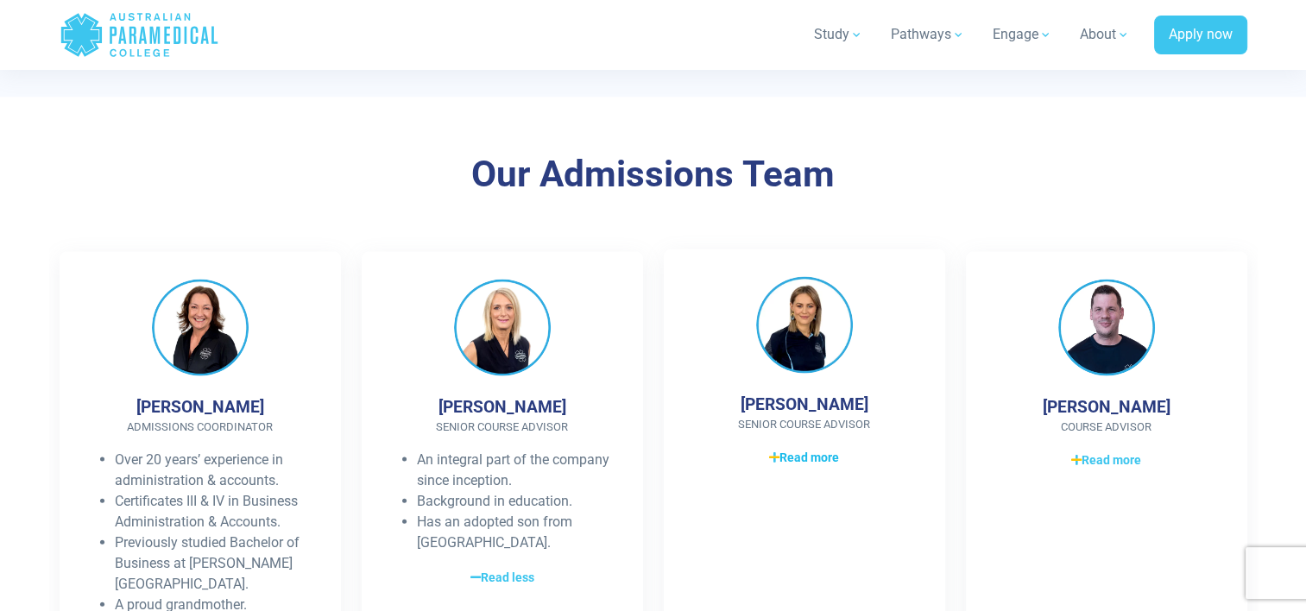
scroll to position [3626, 0]
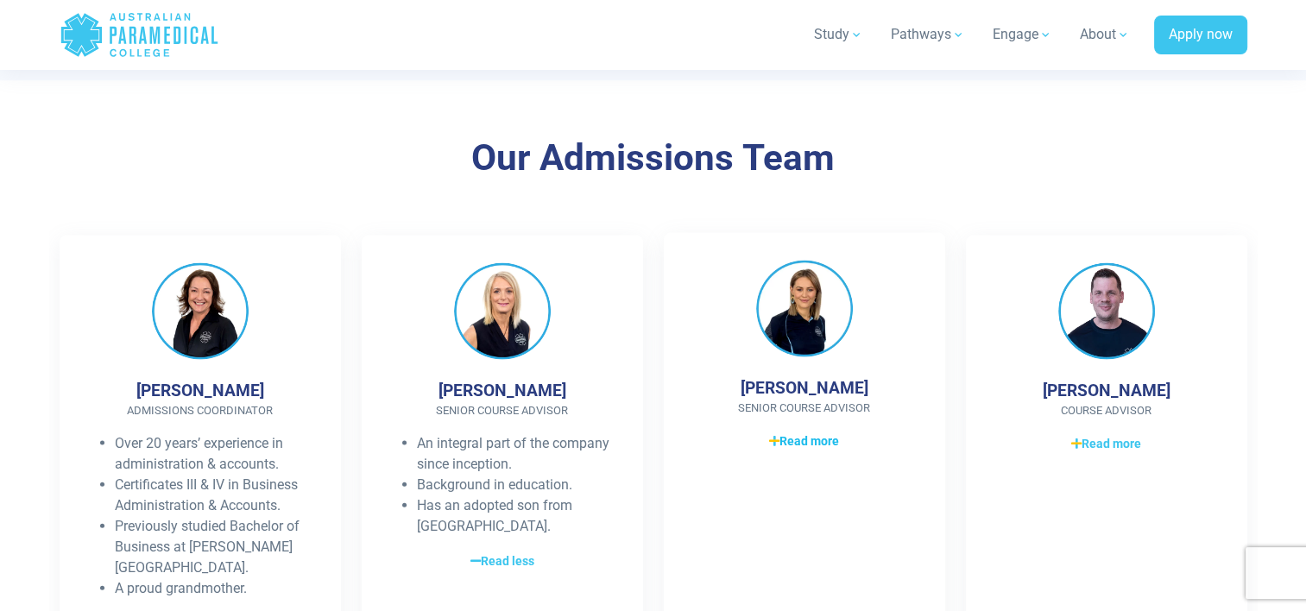
click at [802, 432] on span "Read more" at bounding box center [804, 441] width 70 height 18
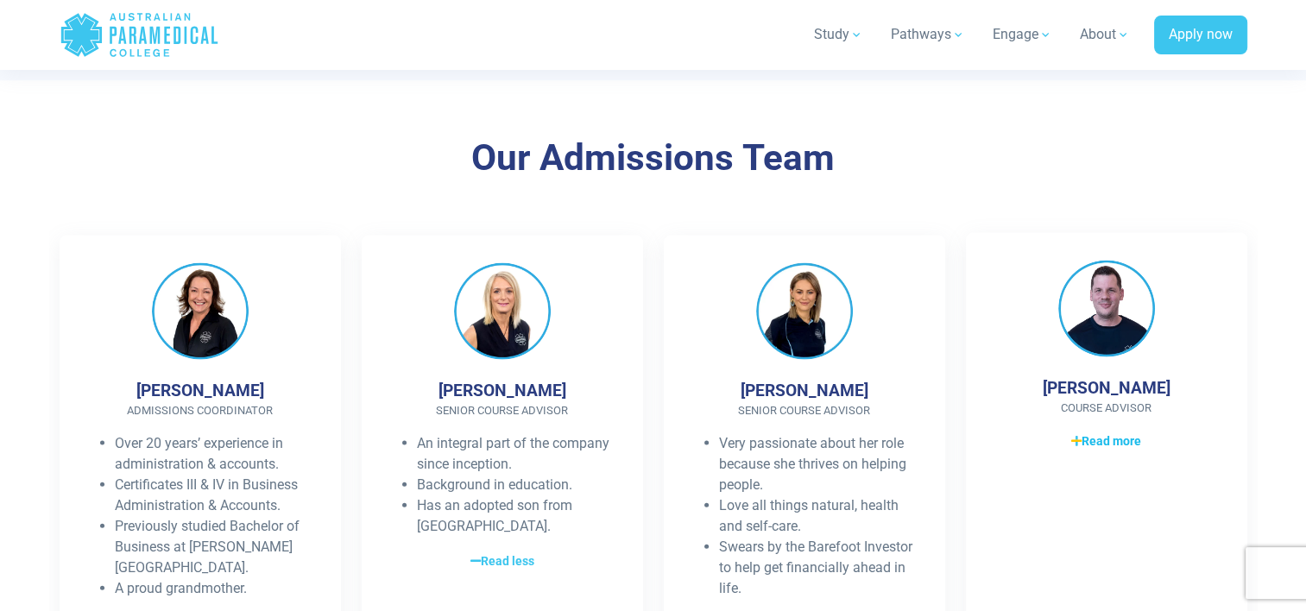
click at [1101, 432] on span "Read more" at bounding box center [1106, 441] width 70 height 18
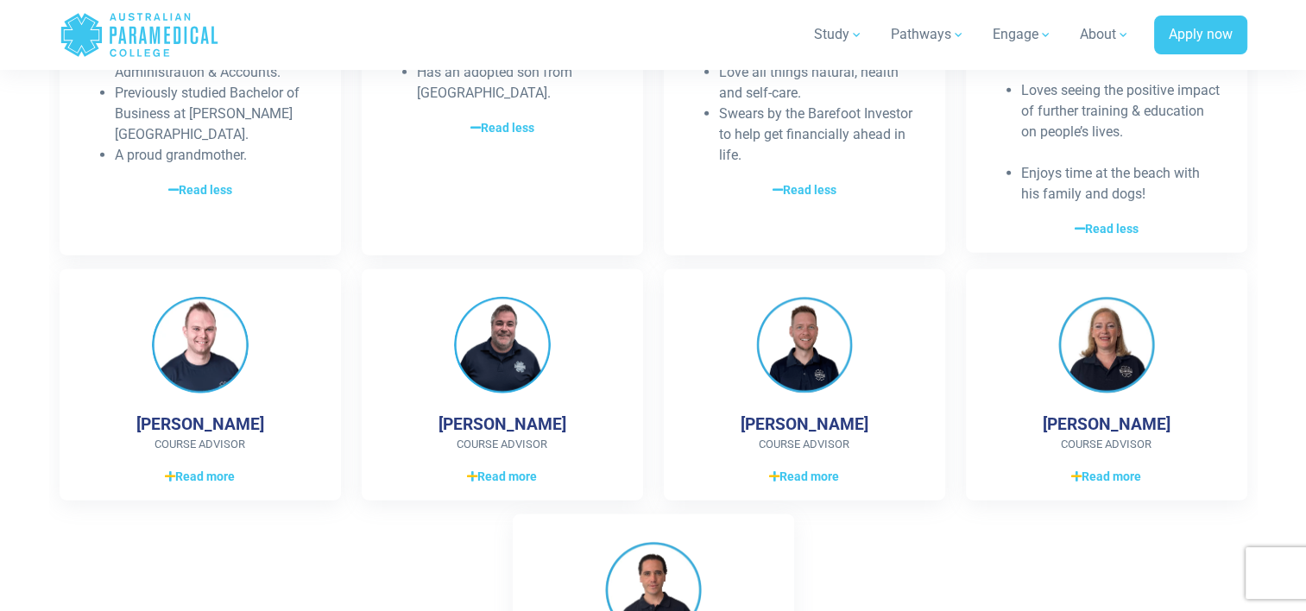
scroll to position [4061, 0]
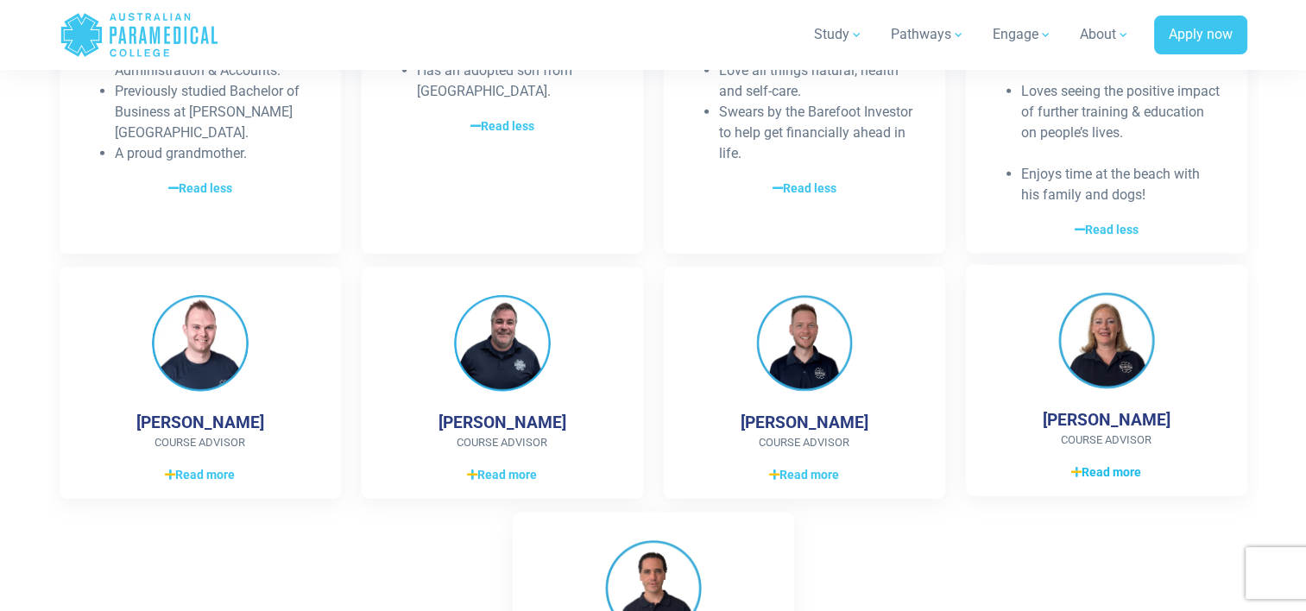
click at [1104, 463] on span "Read more" at bounding box center [1106, 472] width 70 height 18
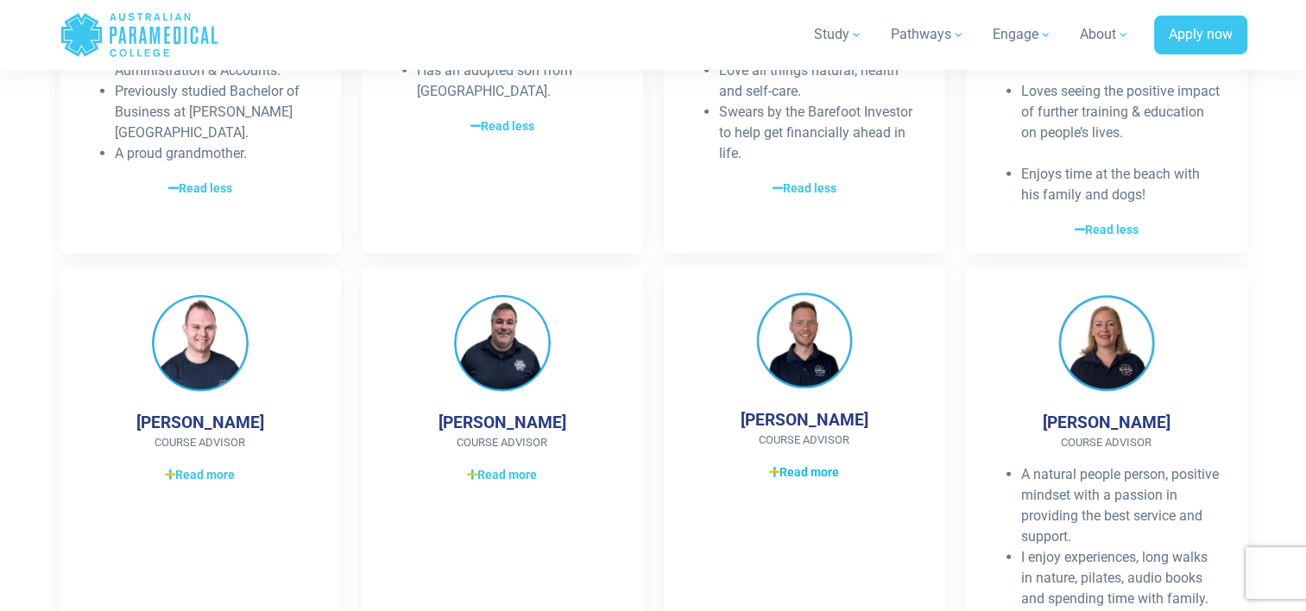
click at [809, 463] on span "Read more" at bounding box center [804, 472] width 70 height 18
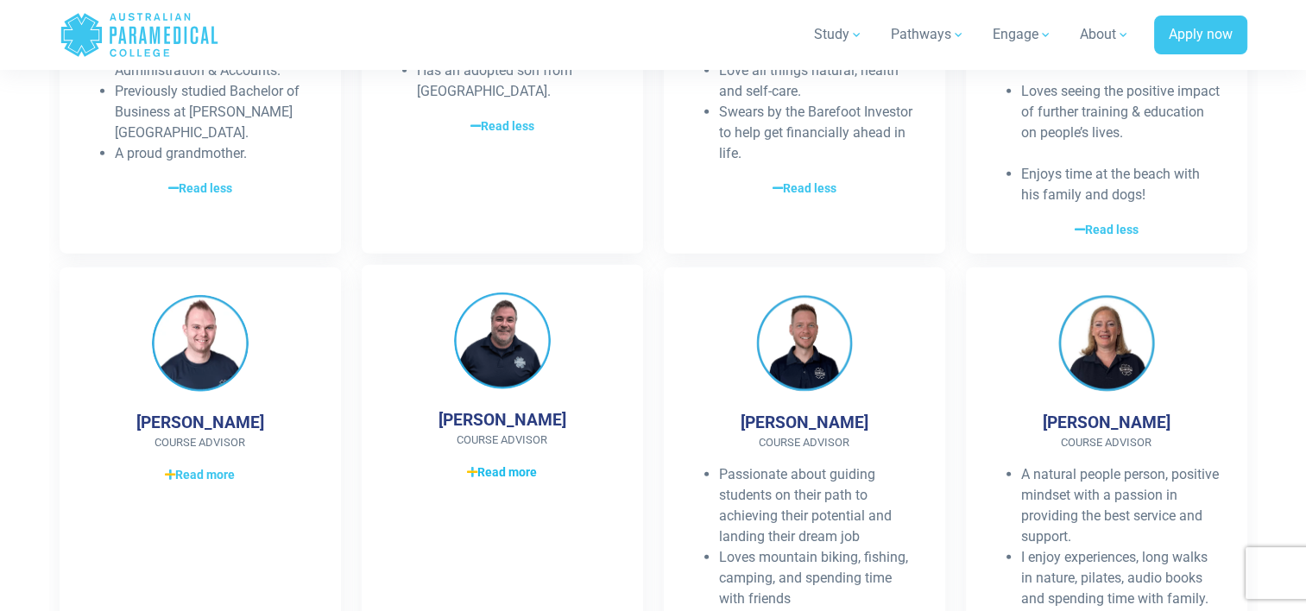
click at [483, 463] on span "Read more" at bounding box center [502, 472] width 70 height 18
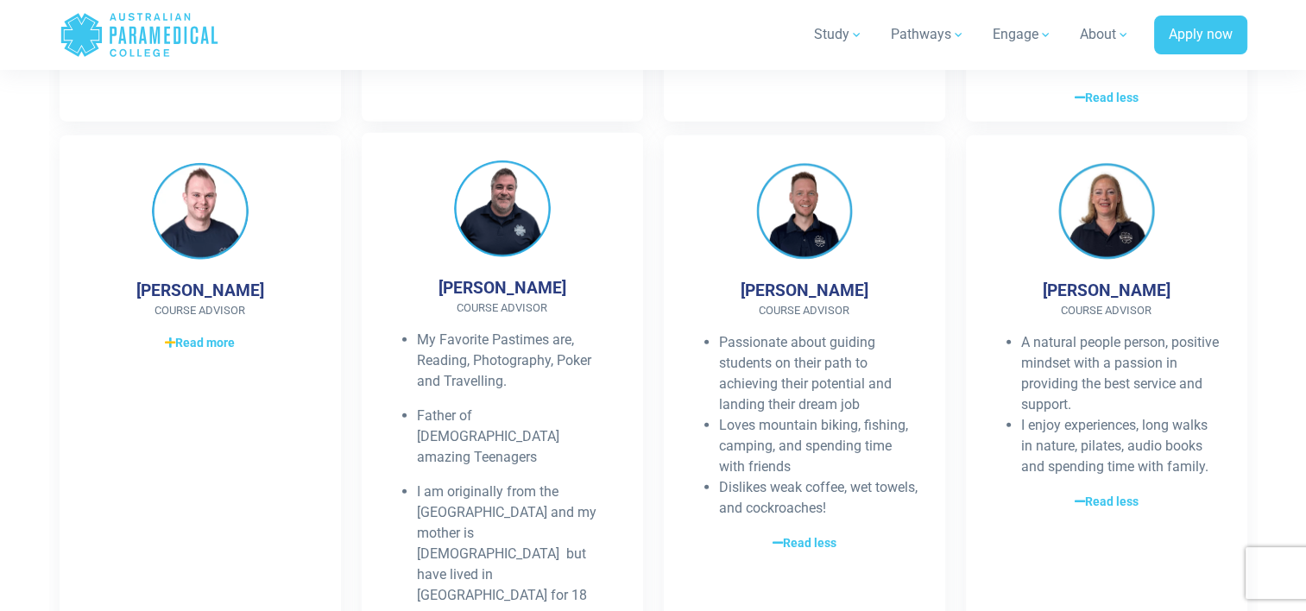
scroll to position [4194, 0]
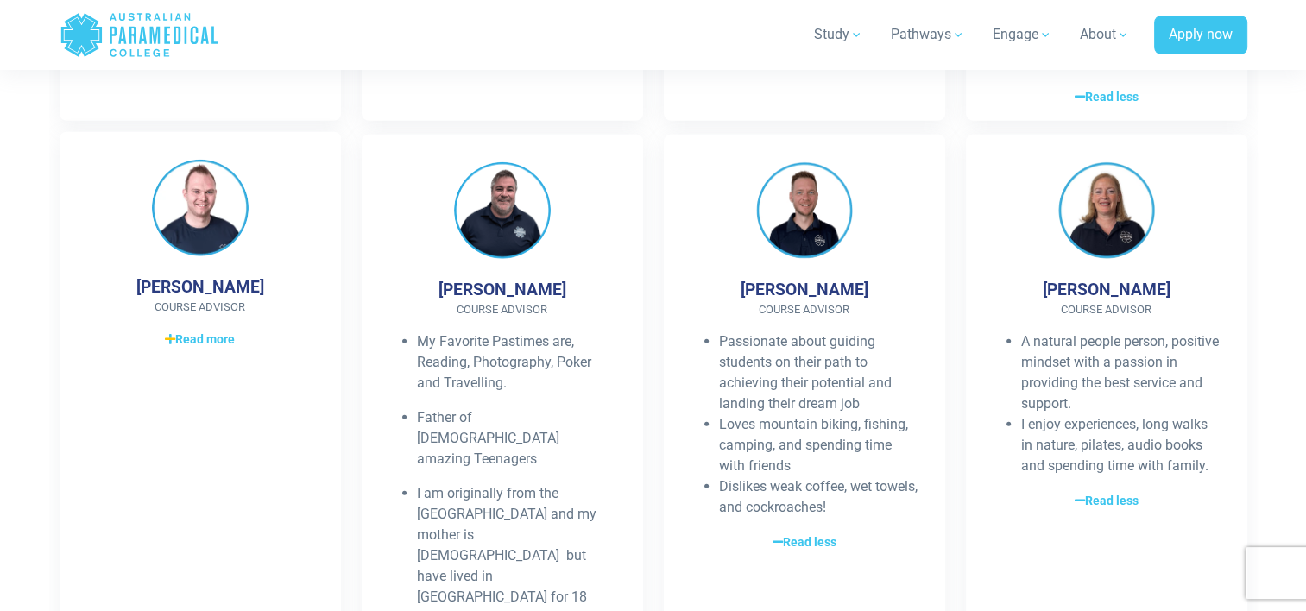
click at [318, 288] on div "[PERSON_NAME] Course Advisor Completed a Bachelor of Exercise and Sports Scienc…" at bounding box center [200, 431] width 281 height 598
click at [208, 330] on span "Read more" at bounding box center [200, 339] width 70 height 18
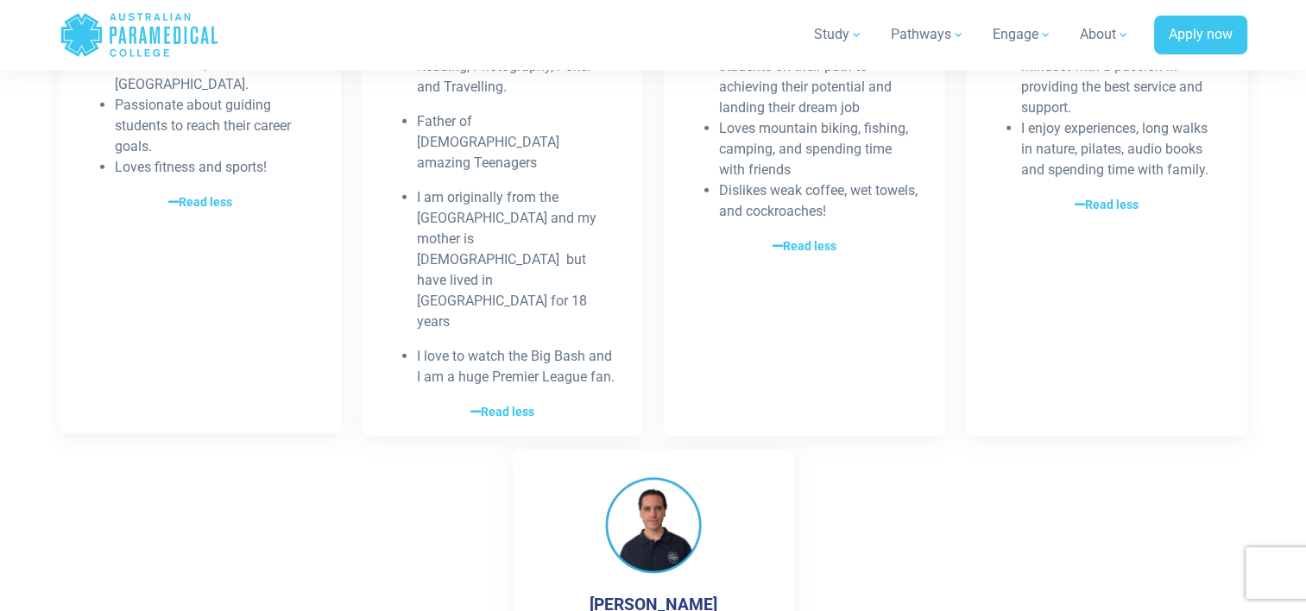
scroll to position [4506, 0]
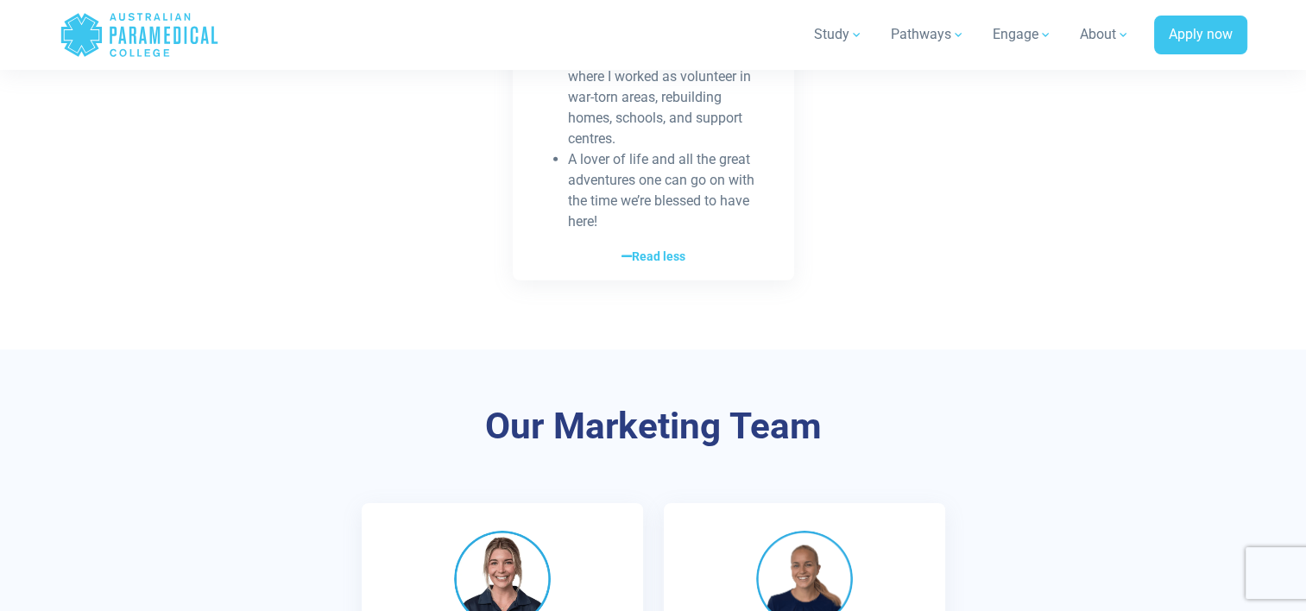
scroll to position [5255, 0]
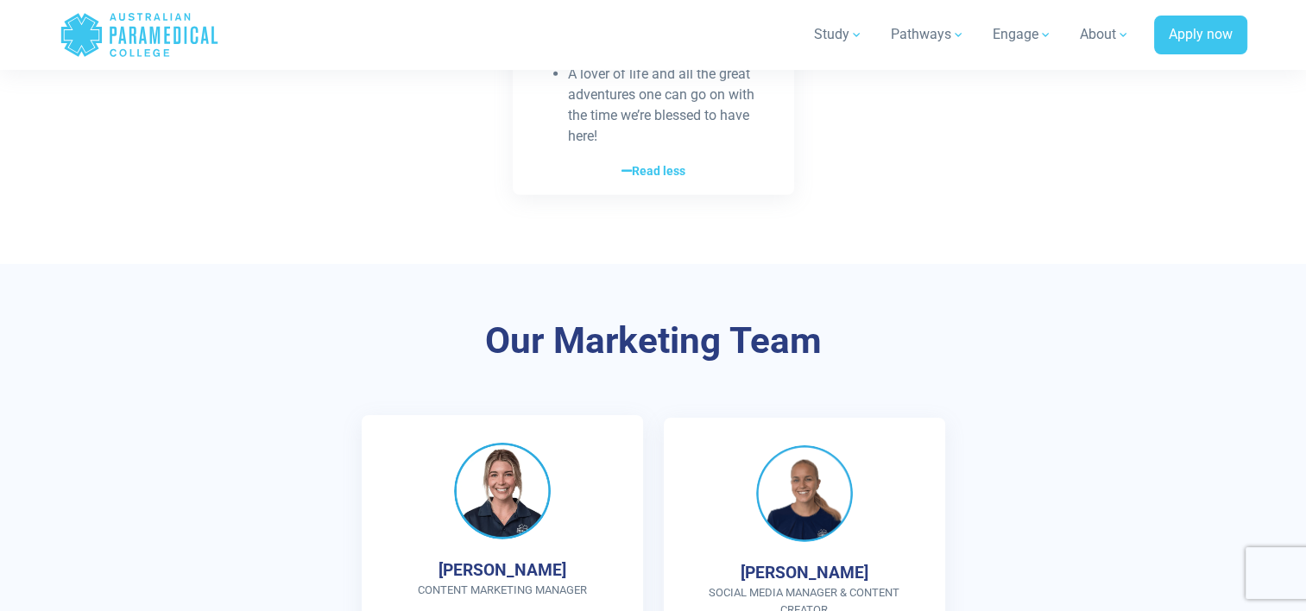
scroll to position [5322, 0]
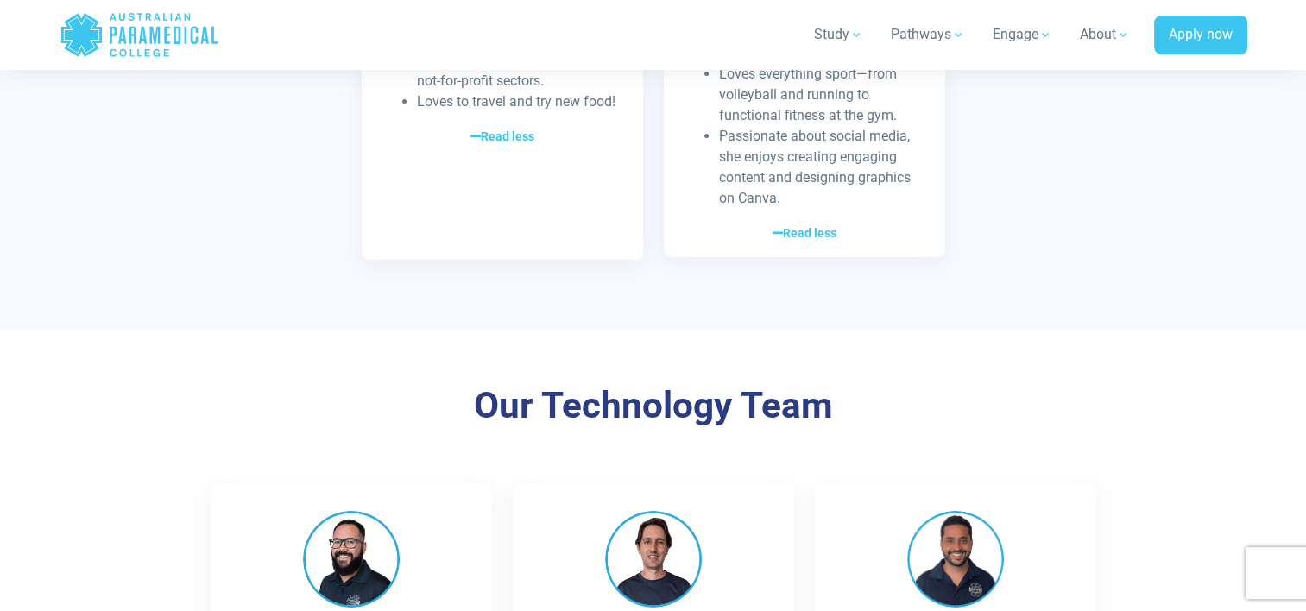
scroll to position [6012, 0]
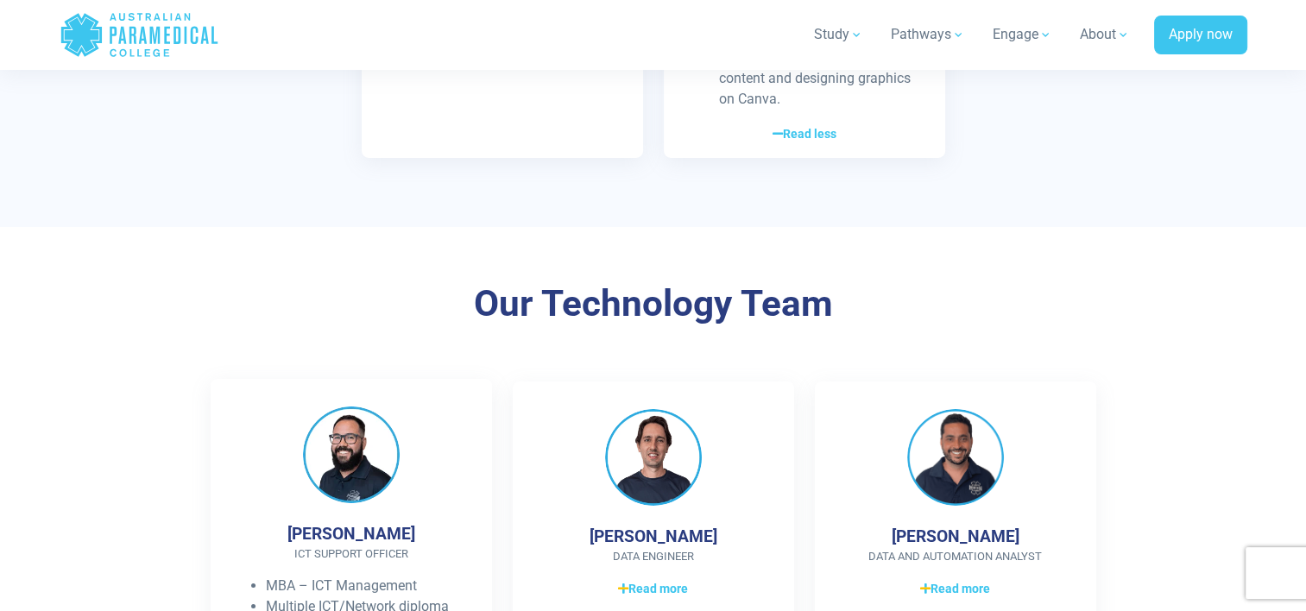
scroll to position [6091, 0]
drag, startPoint x: 459, startPoint y: 304, endPoint x: 503, endPoint y: 315, distance: 45.4
click at [503, 382] on div "[PERSON_NAME] Data Engineer Master in Big Data(Data Science) More than 13 years…" at bounding box center [653, 577] width 302 height 391
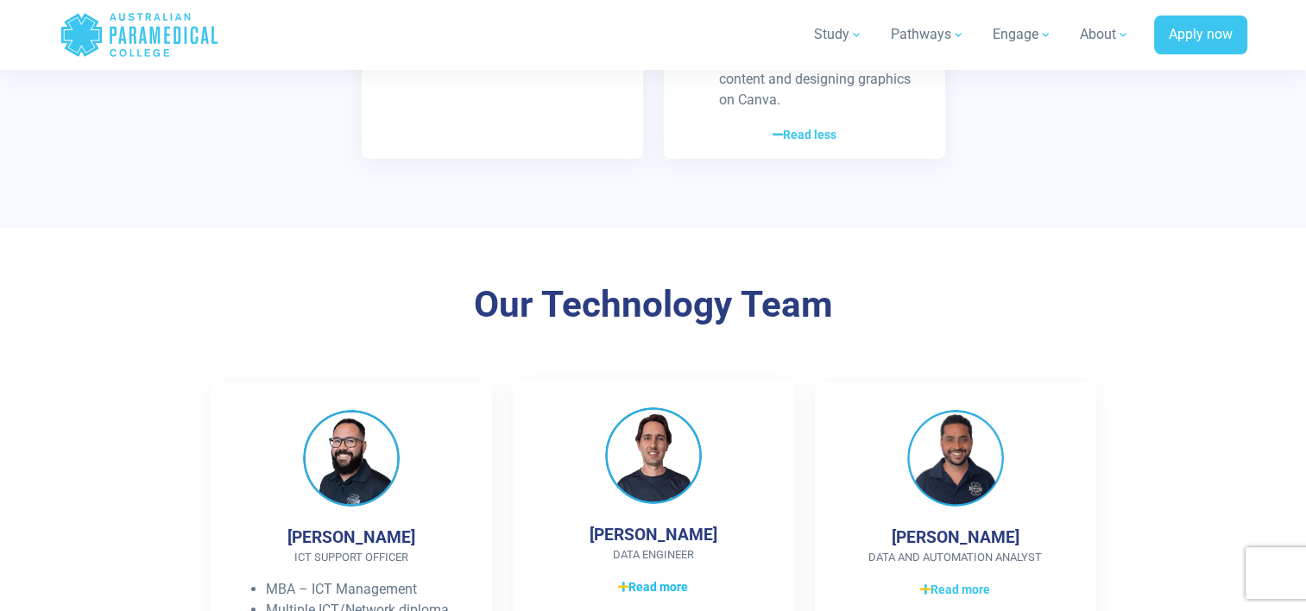
click at [651, 578] on span "Read more" at bounding box center [653, 587] width 70 height 18
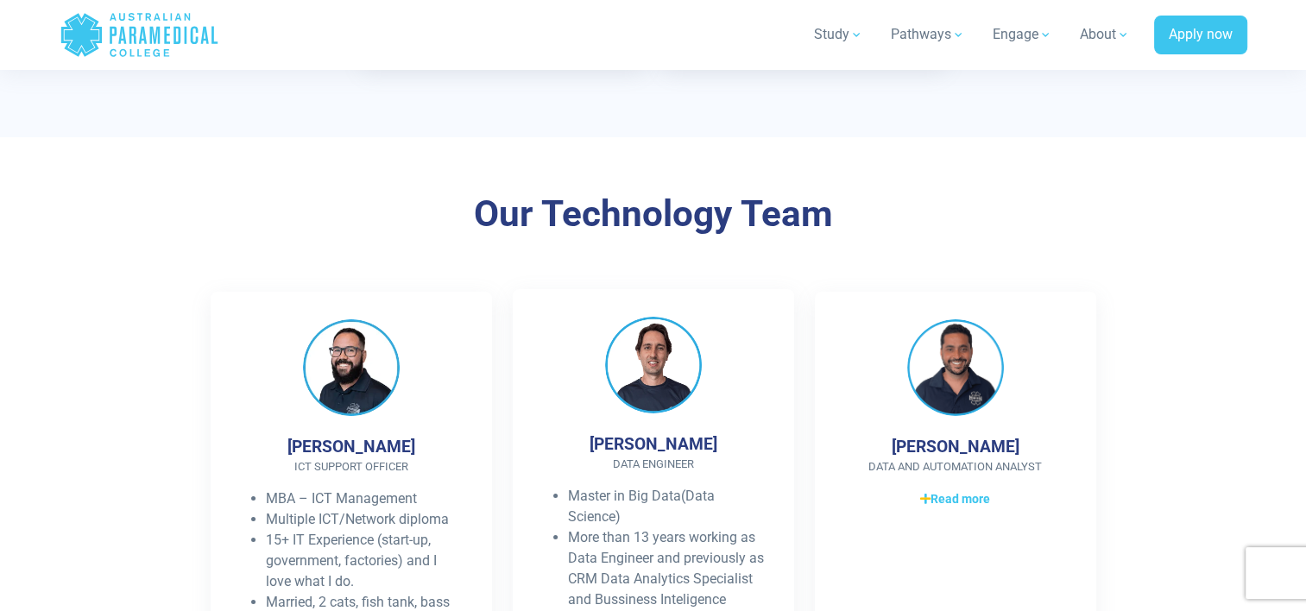
scroll to position [6183, 0]
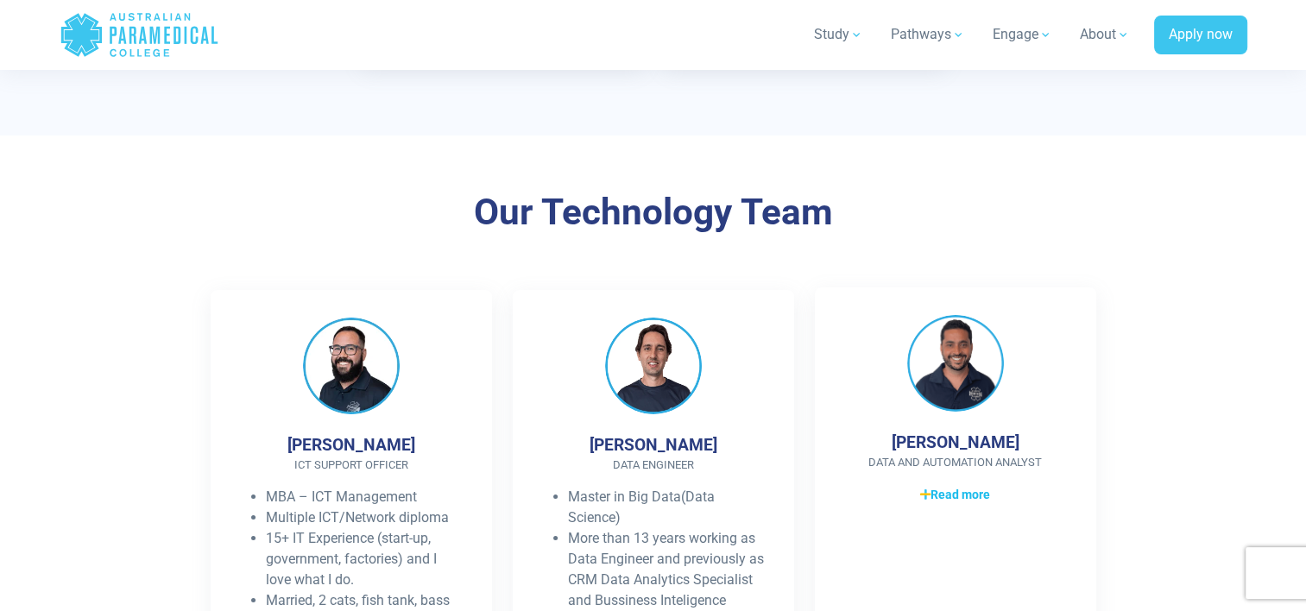
click at [940, 486] on span "Read more" at bounding box center [955, 495] width 70 height 18
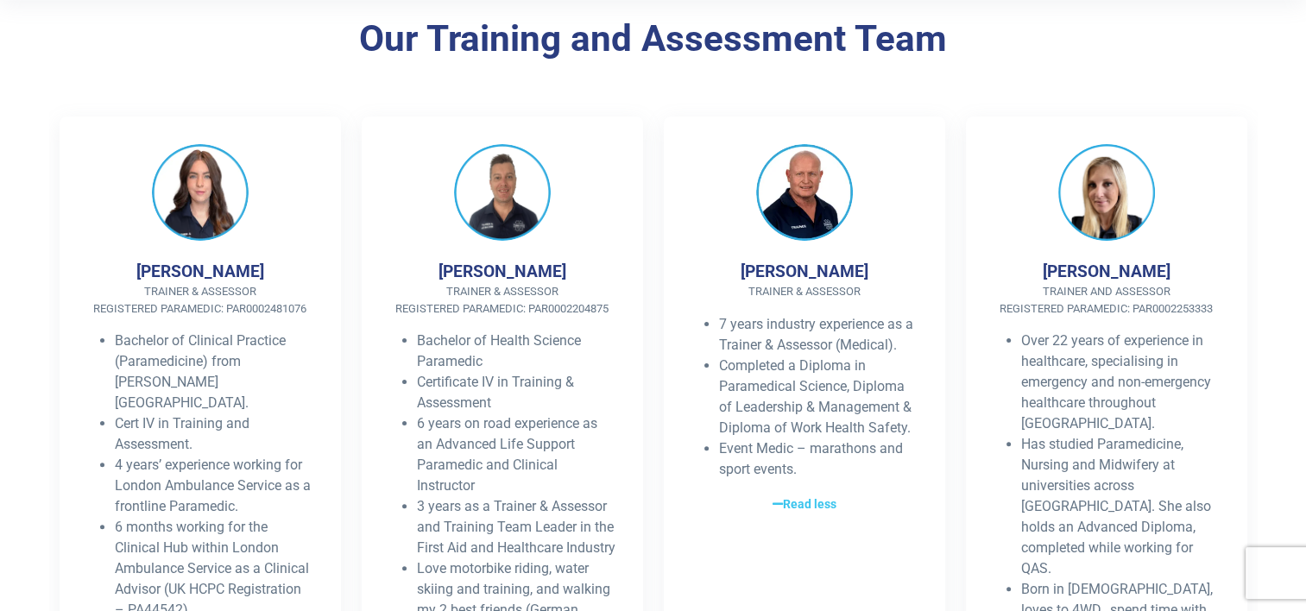
scroll to position [0, 0]
